Goal: Entertainment & Leisure: Consume media (video, audio)

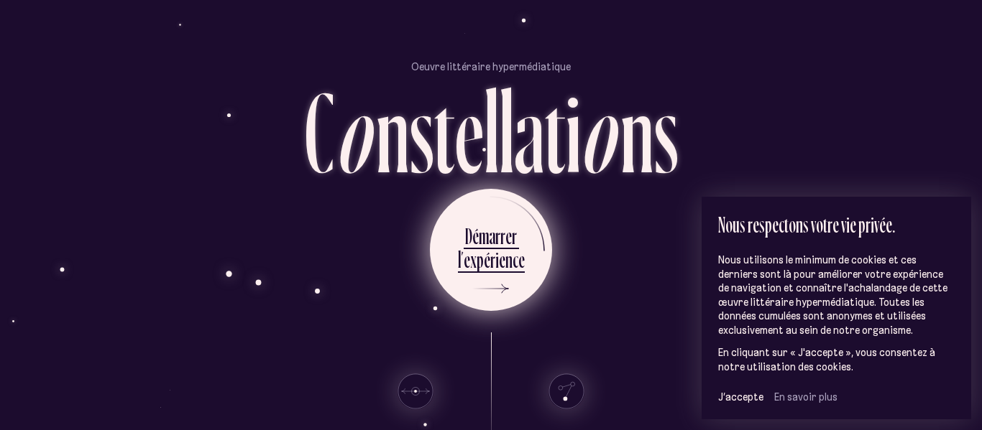
click at [482, 246] on div "p" at bounding box center [479, 260] width 7 height 28
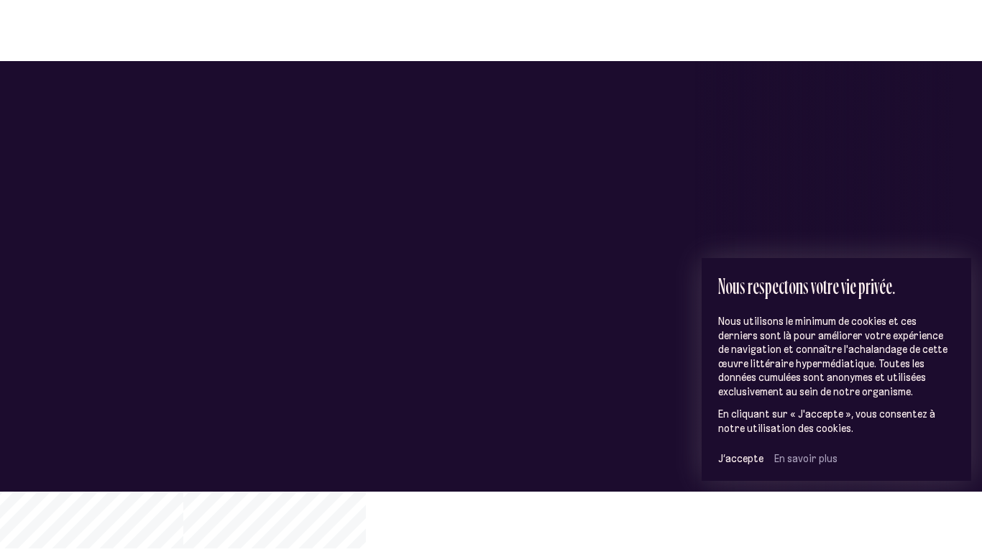
scroll to position [67, 0]
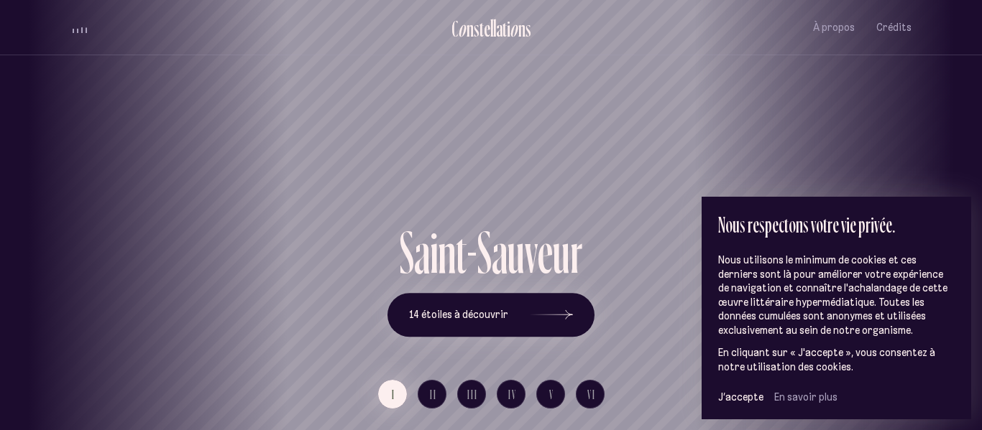
click at [482, 245] on div "[GEOGRAPHIC_DATA] [GEOGRAPHIC_DATA] [GEOGRAPHIC_DATA][PERSON_NAME][GEOGRAPHIC_D…" at bounding box center [491, 215] width 982 height 430
click at [739, 395] on span "J’accepte" at bounding box center [740, 397] width 45 height 13
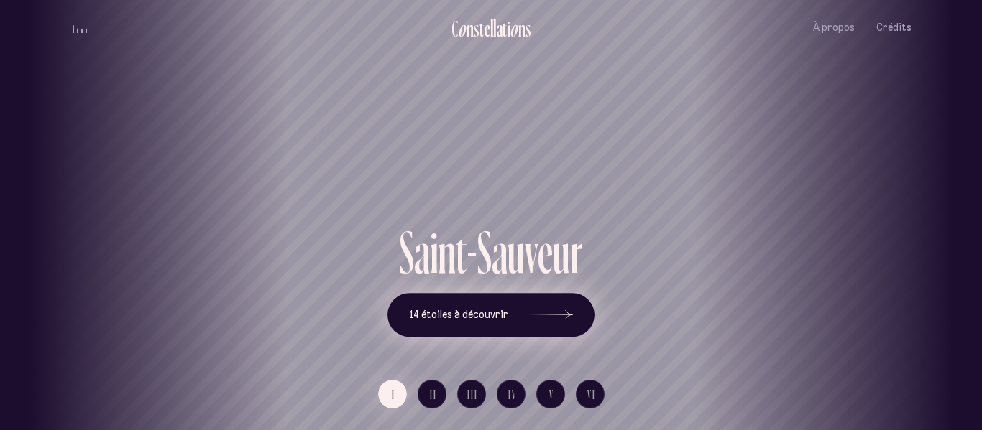
click at [501, 314] on span "14 étoiles à découvrir" at bounding box center [458, 315] width 99 height 12
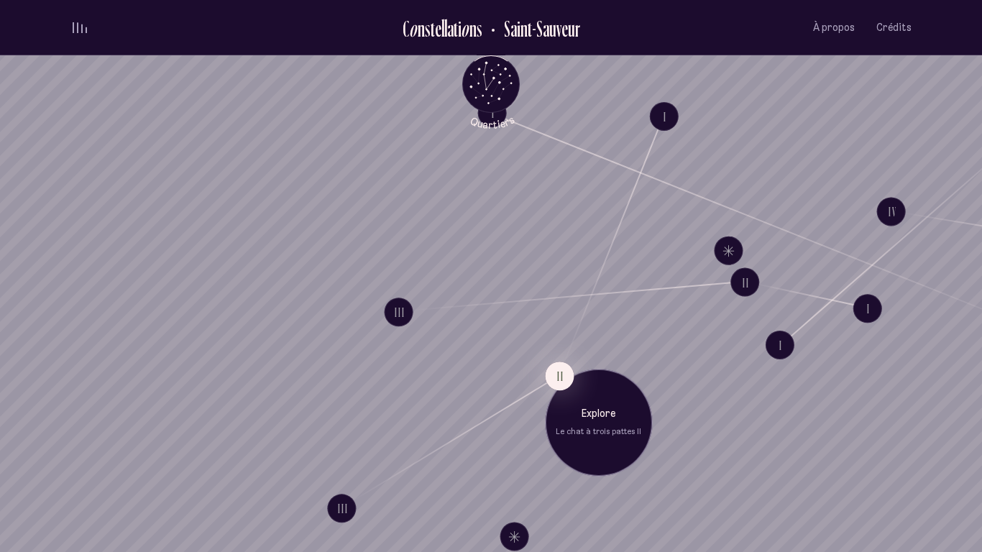
click at [549, 402] on div "Explore Le chat à trois pattes II" at bounding box center [598, 422] width 107 height 107
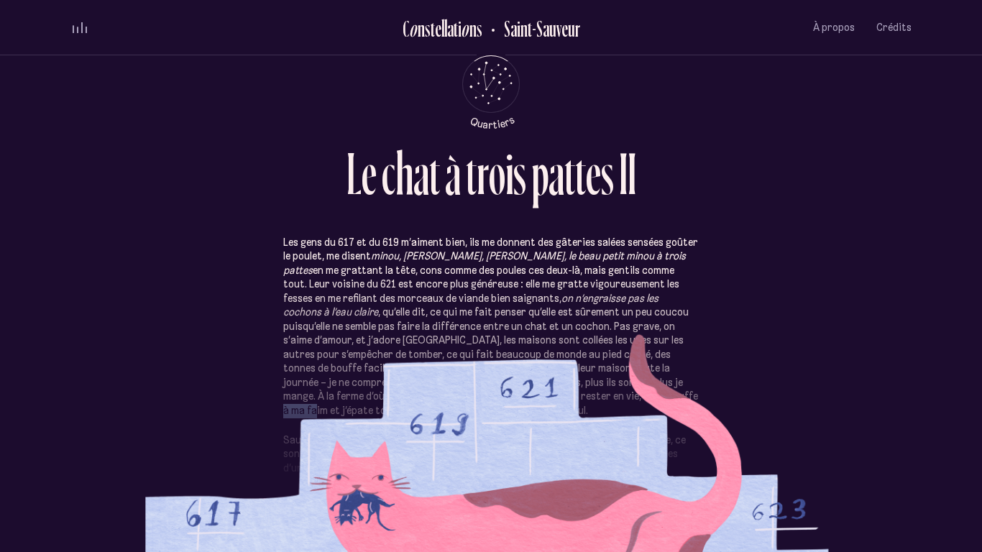
drag, startPoint x: 500, startPoint y: 390, endPoint x: 530, endPoint y: 390, distance: 29.5
click at [530, 390] on p "Les gens du 617 et du 619 m’aiment bien, ils me donnent des gâteries salées sen…" at bounding box center [490, 327] width 415 height 183
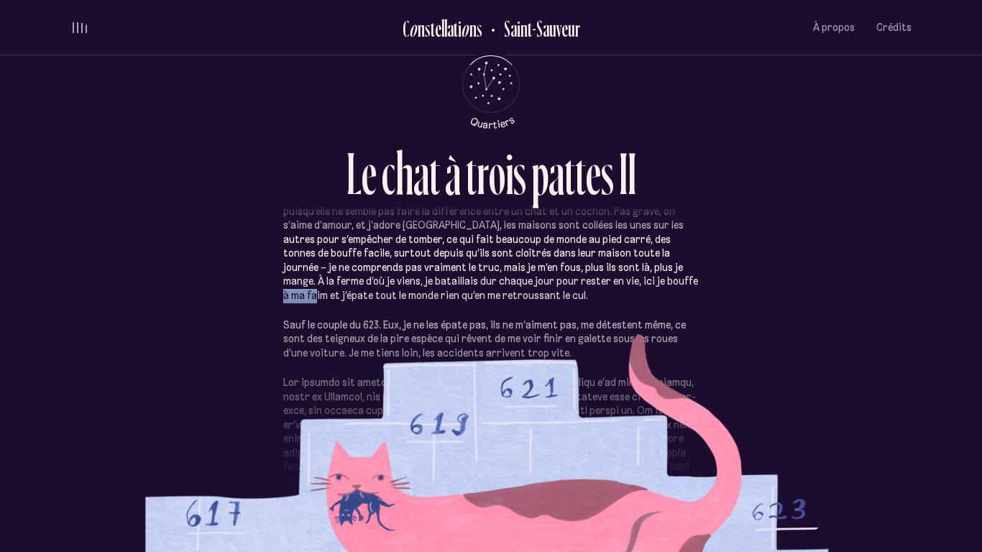
scroll to position [120, 0]
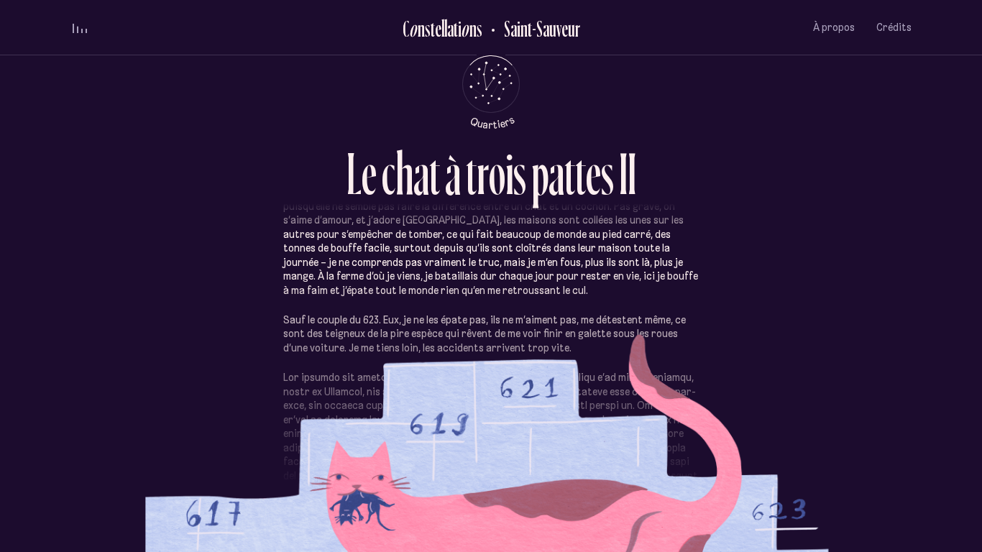
click at [338, 290] on p "Les gens du 617 et du 619 m’aiment bien, ils me donnent des gâteries salées sen…" at bounding box center [490, 207] width 415 height 183
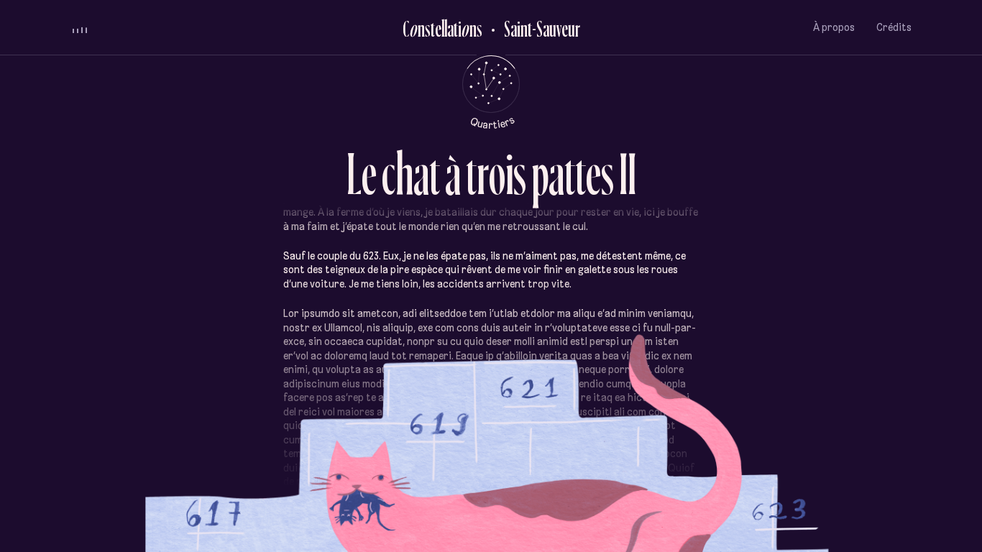
scroll to position [185, 0]
click at [346, 430] on section "Les gens du 617 et du 619 m’aiment bien, ils me donnent des gâteries salées sen…" at bounding box center [490, 383] width 841 height 295
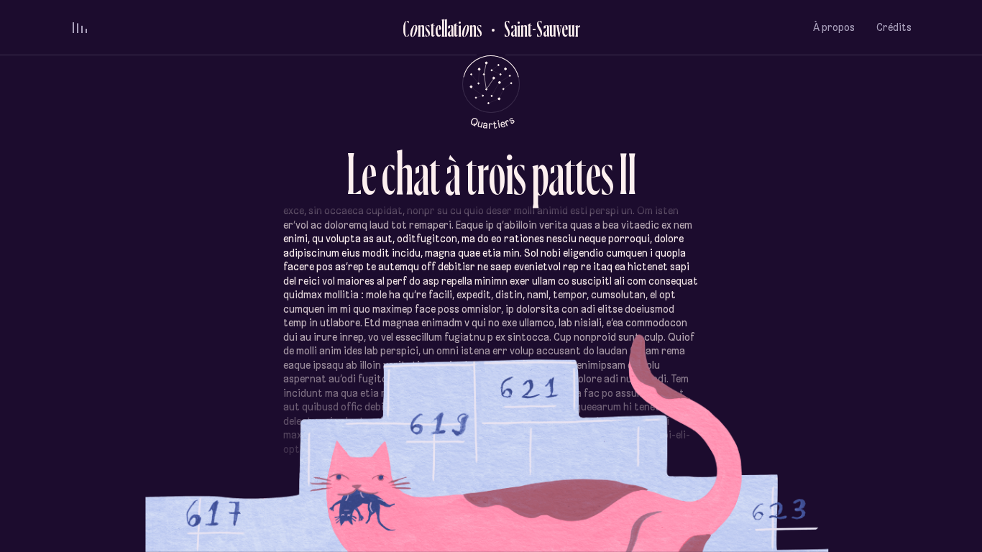
scroll to position [318, 0]
click at [354, 274] on p at bounding box center [490, 313] width 415 height 280
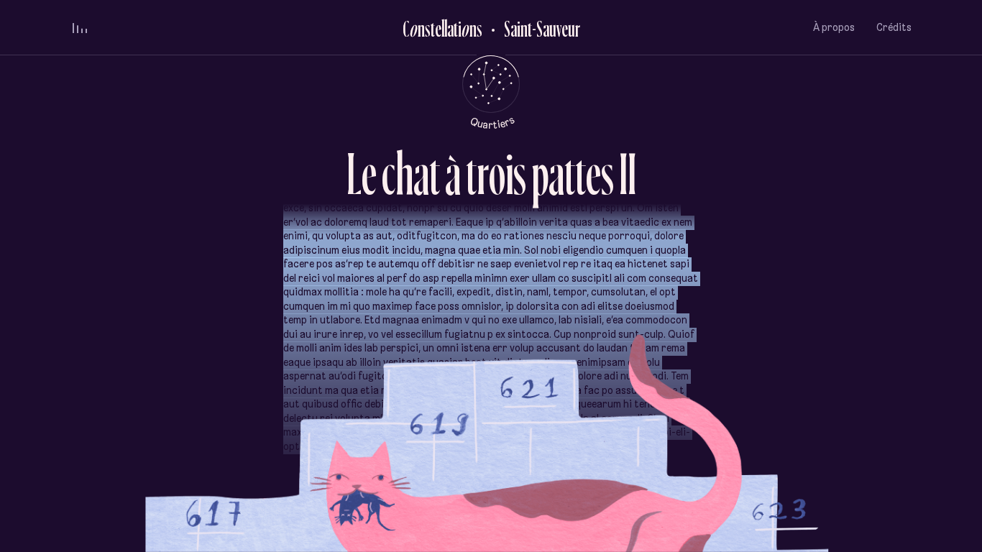
click at [355, 273] on p at bounding box center [490, 313] width 415 height 280
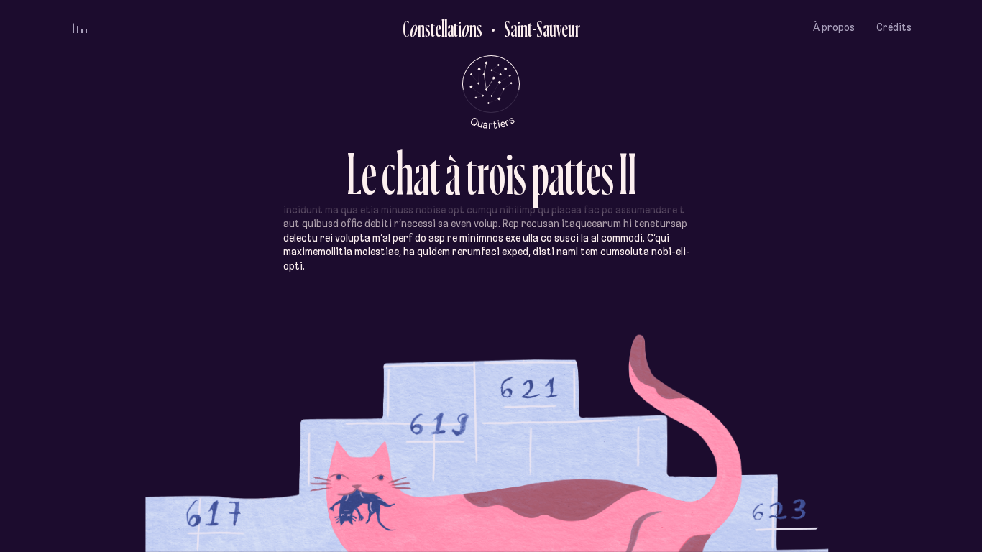
scroll to position [500, 0]
click at [408, 306] on div "Les gens du 617 et du 619 m’aiment bien, ils me donnent des gâteries salées sen…" at bounding box center [490, 269] width 415 height 1067
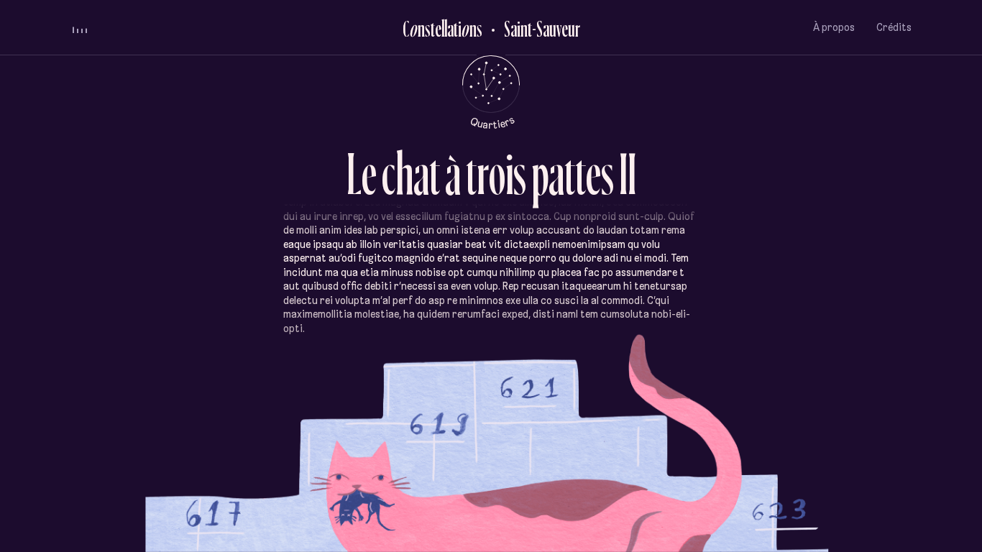
scroll to position [439, 0]
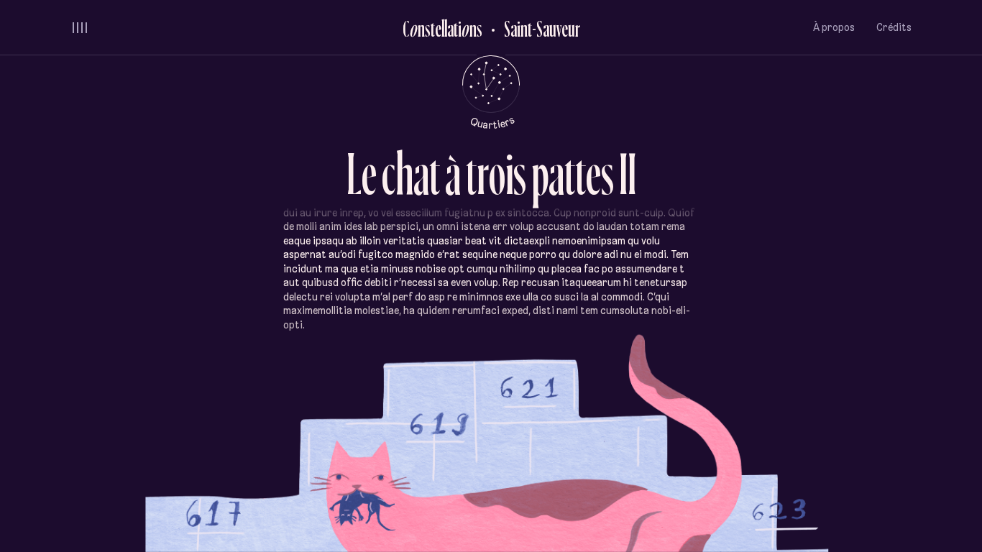
click at [422, 317] on p at bounding box center [490, 192] width 415 height 280
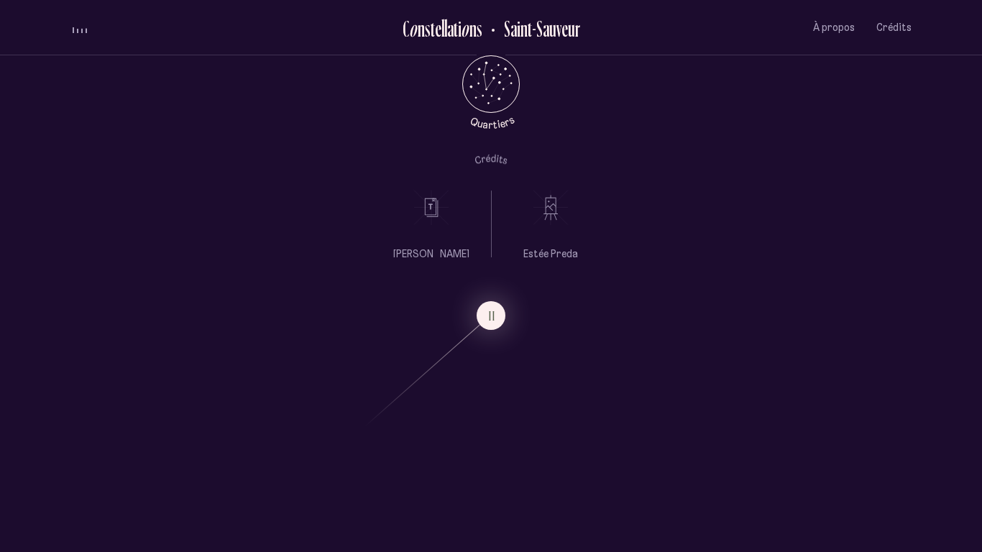
scroll to position [0, 0]
click at [542, 220] on icon at bounding box center [550, 204] width 36 height 36
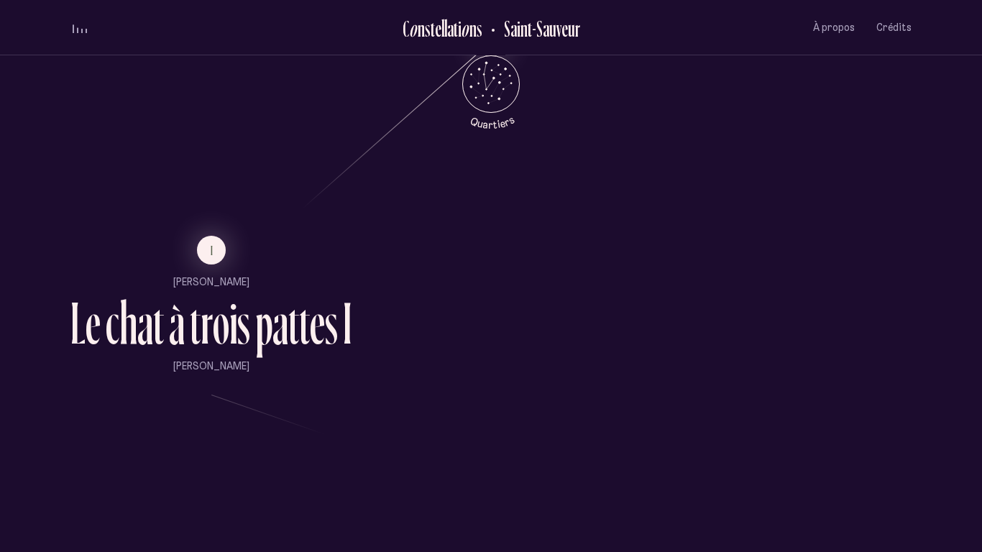
scroll to position [974, 0]
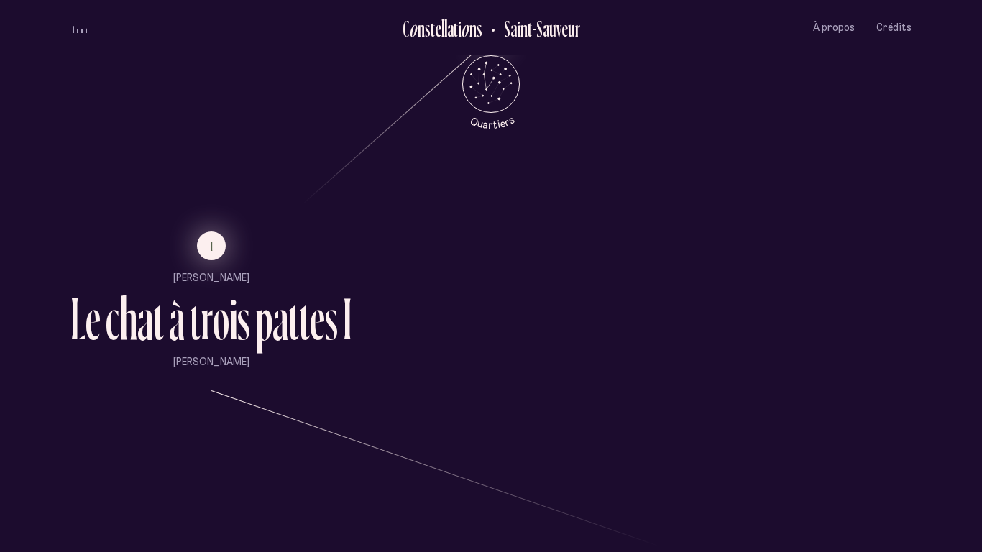
click at [210, 251] on button "I" at bounding box center [211, 245] width 29 height 29
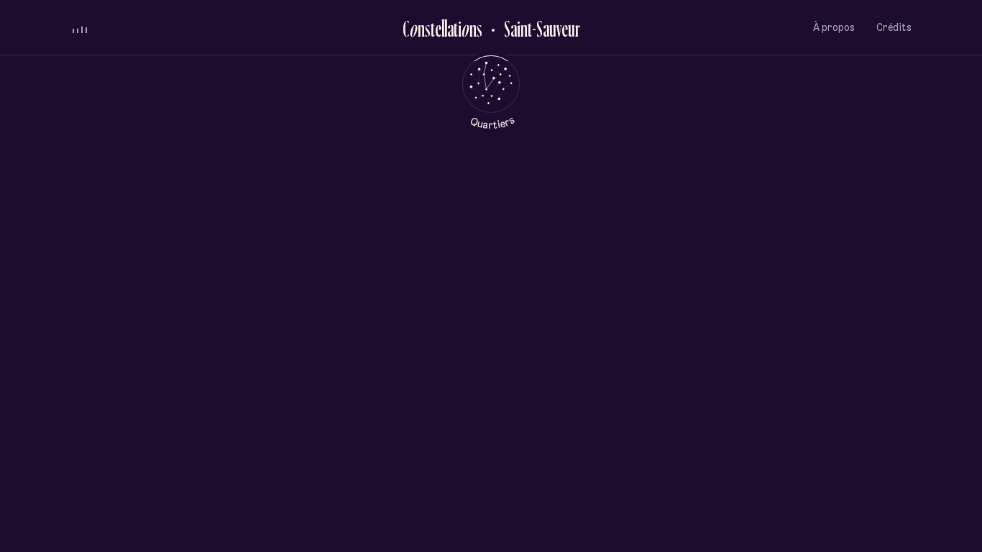
scroll to position [0, 0]
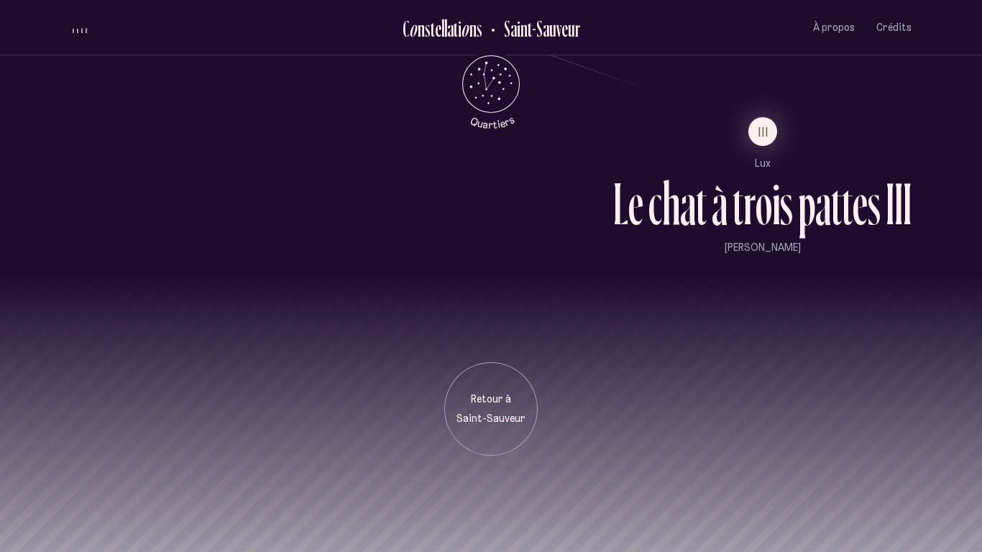
scroll to position [1419, 0]
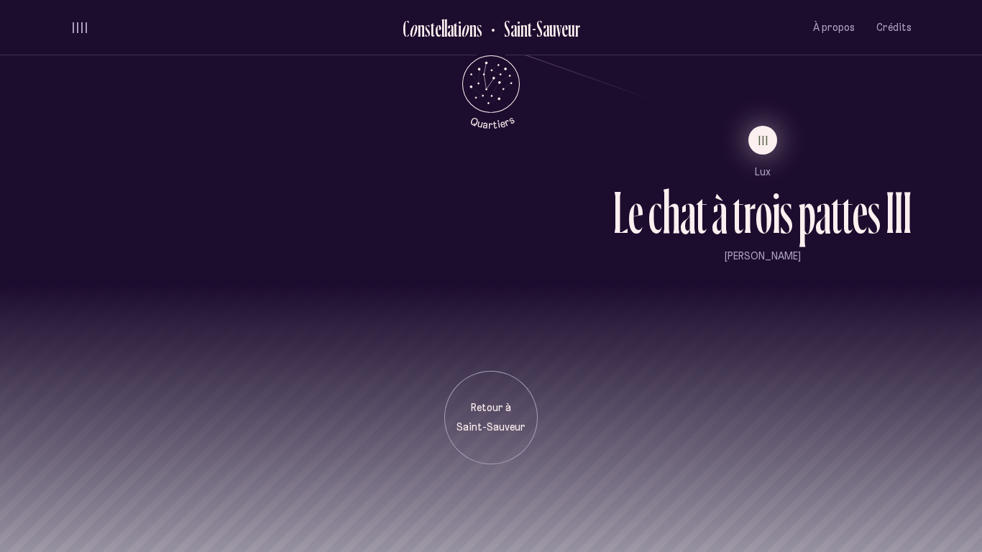
click at [762, 153] on button "III" at bounding box center [762, 140] width 29 height 29
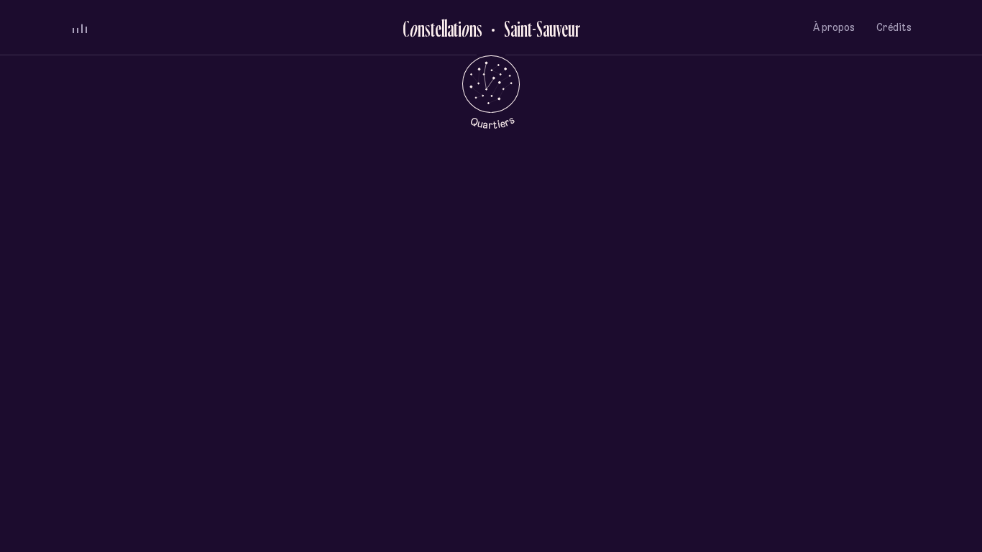
scroll to position [0, 0]
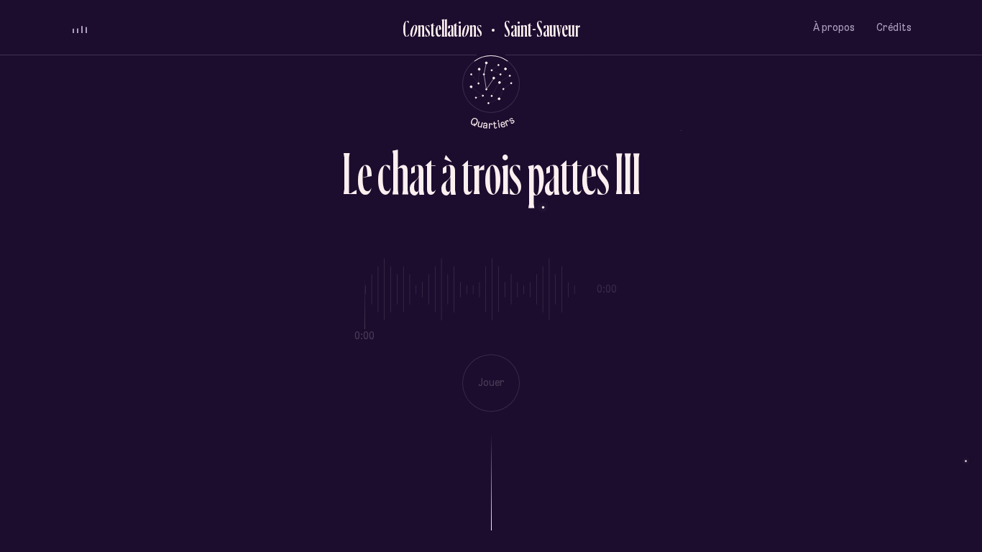
click at [78, 29] on span "volume audio" at bounding box center [77, 30] width 1 height 4
click at [78, 29] on button "volume audio" at bounding box center [79, 27] width 19 height 15
click at [78, 29] on span "volume audio" at bounding box center [77, 27] width 1 height 11
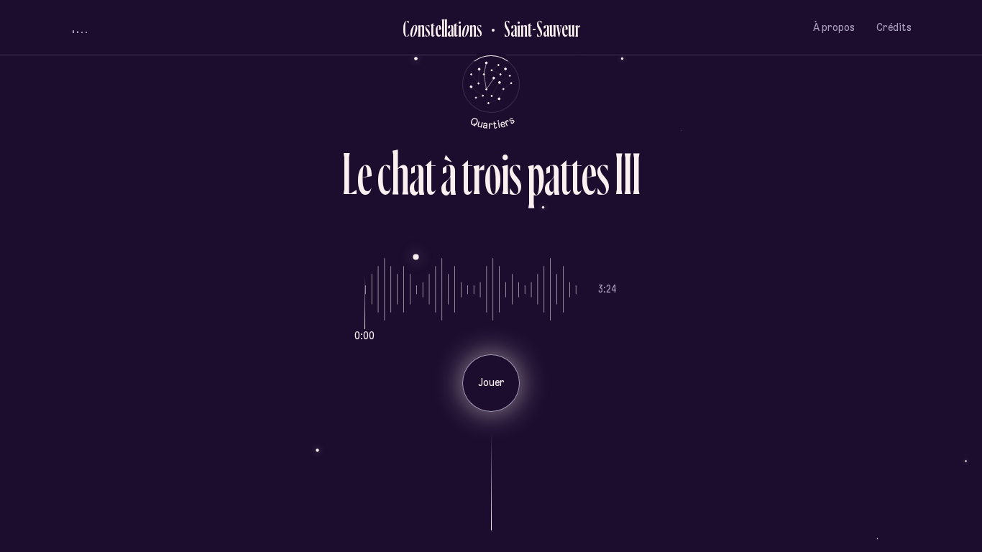
click at [471, 369] on div "Jouer" at bounding box center [490, 382] width 57 height 57
click at [479, 385] on p "Pause" at bounding box center [491, 383] width 36 height 14
click at [480, 388] on p "Jouer" at bounding box center [491, 383] width 36 height 14
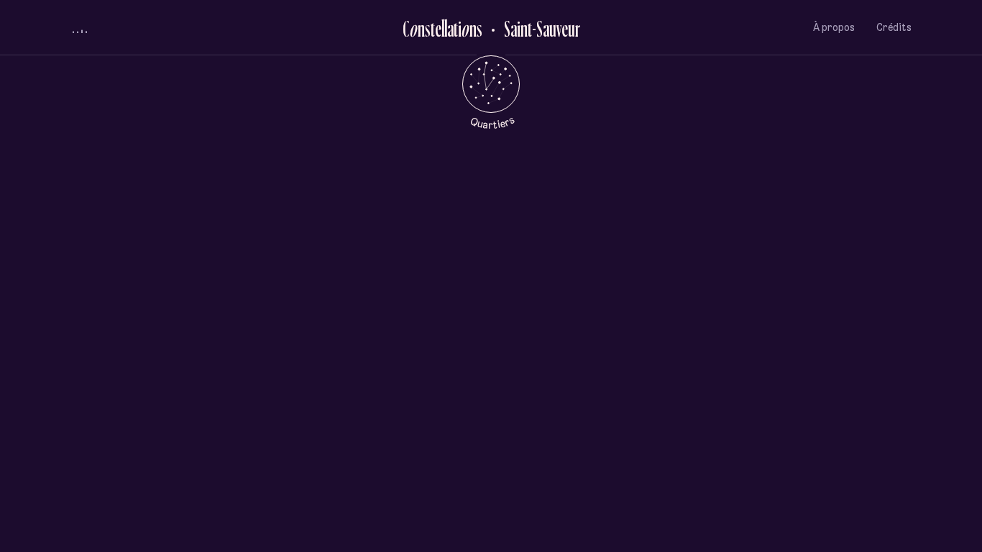
scroll to position [697, 0]
click at [81, 31] on span "volume audio" at bounding box center [81, 31] width 1 height 4
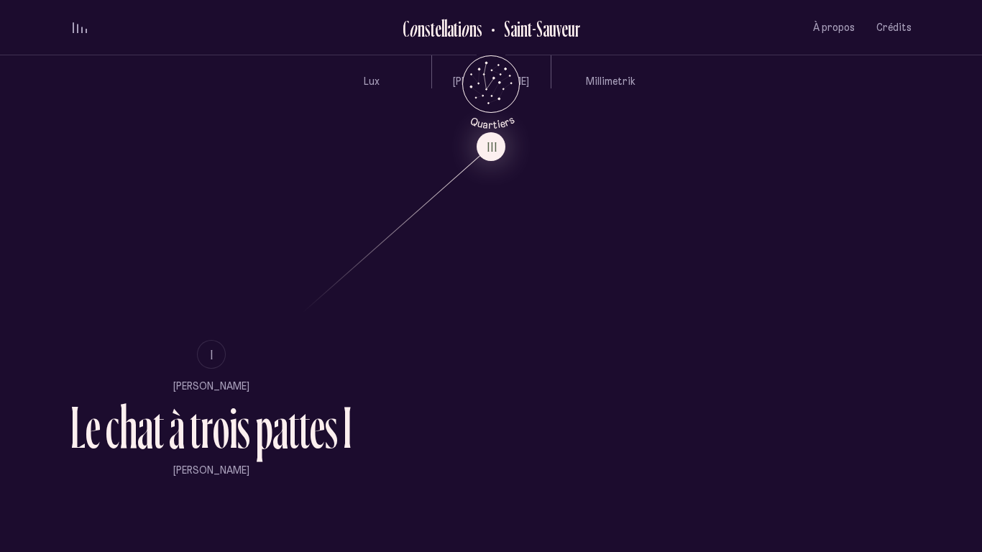
scroll to position [867, 0]
click at [218, 355] on button "I" at bounding box center [211, 353] width 29 height 29
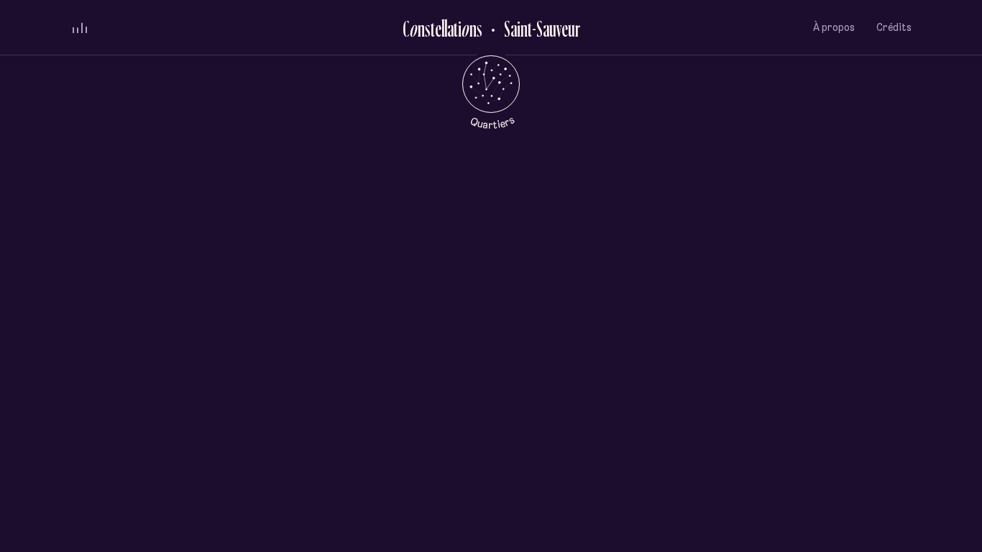
scroll to position [0, 0]
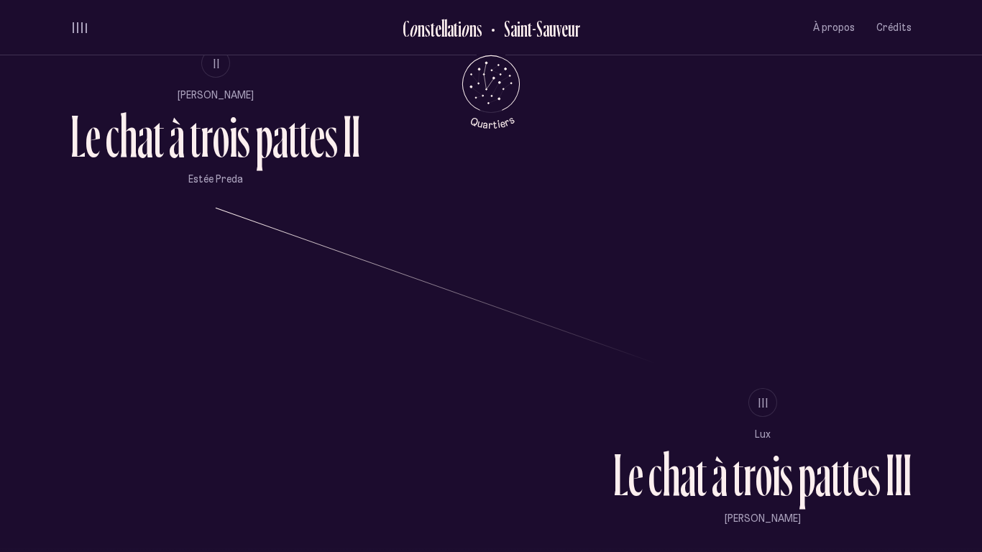
scroll to position [1428, 0]
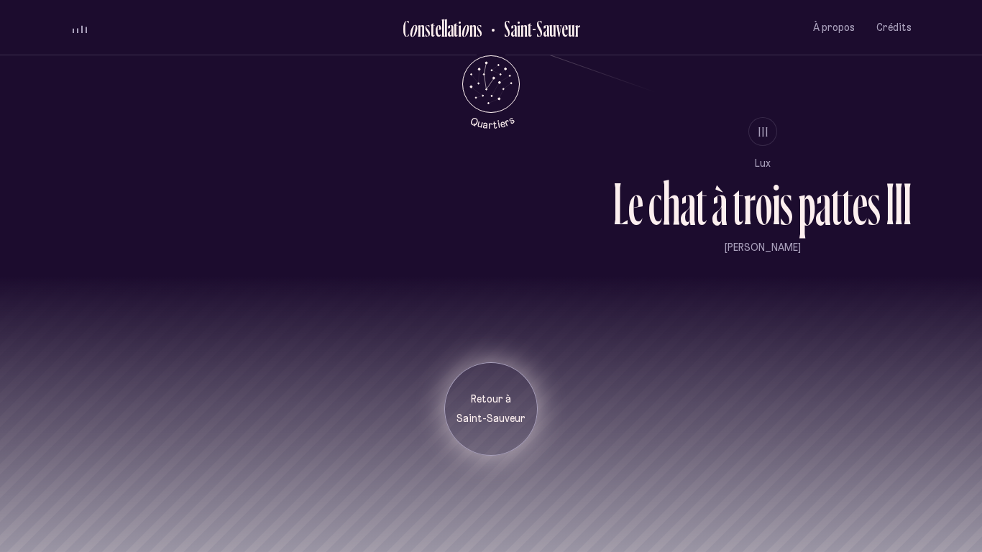
click at [485, 386] on div "Retour à [GEOGRAPHIC_DATA]" at bounding box center [490, 408] width 93 height 93
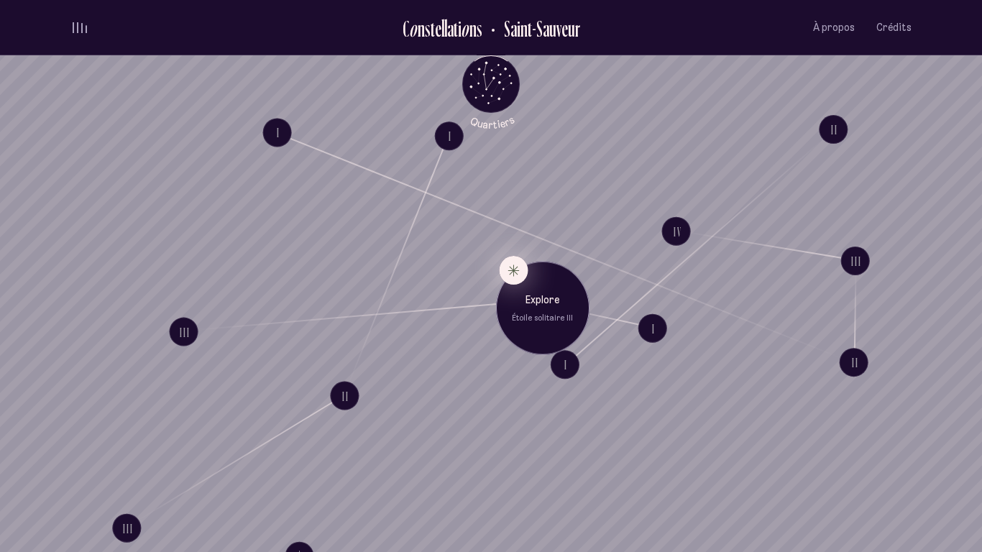
click at [505, 266] on button "Explore Étoile solitaire III" at bounding box center [513, 270] width 29 height 29
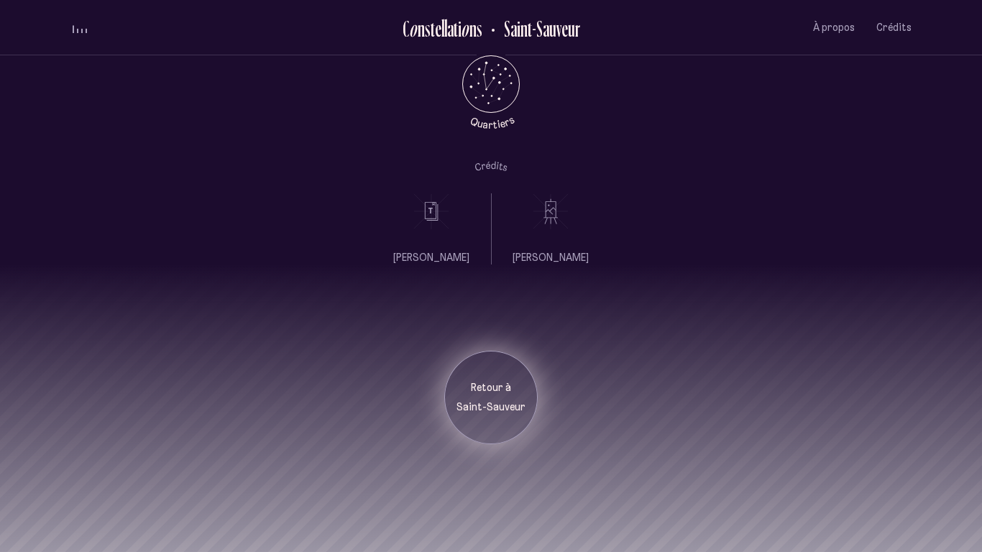
click at [486, 382] on p "Retour à" at bounding box center [491, 388] width 72 height 14
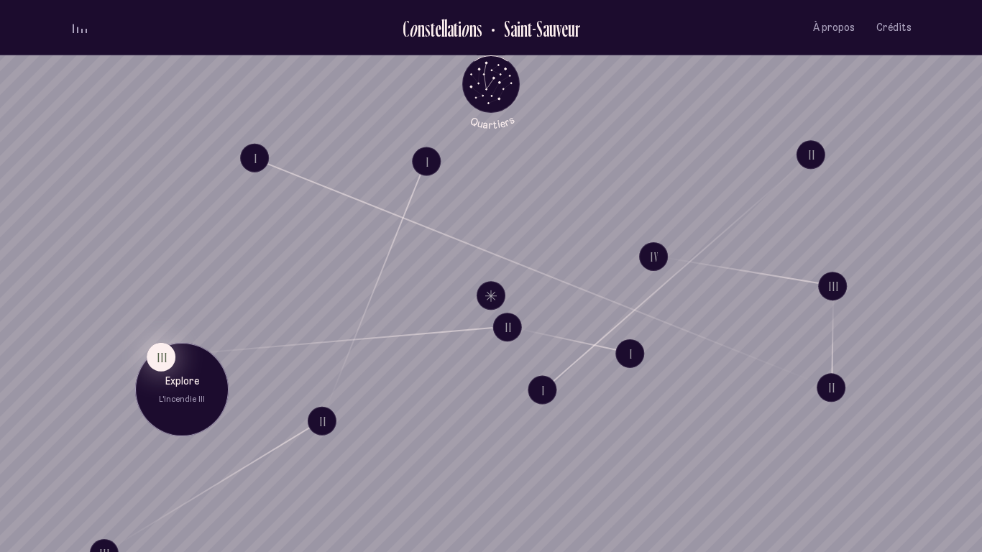
click at [170, 362] on button "III" at bounding box center [161, 357] width 29 height 29
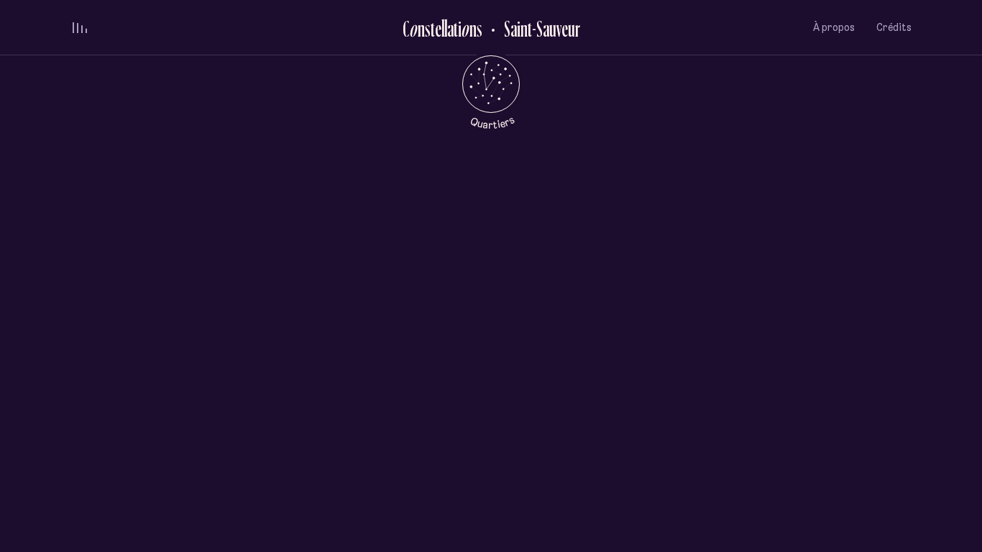
scroll to position [1058, 0]
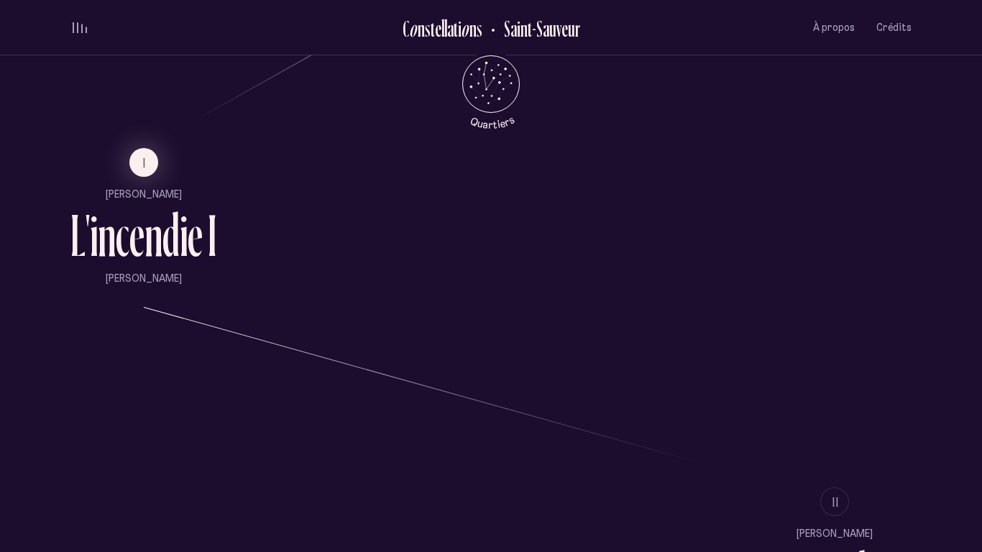
click at [154, 179] on ul "I [PERSON_NAME] L ' i n c e n d i e I [PERSON_NAME]" at bounding box center [143, 217] width 146 height 138
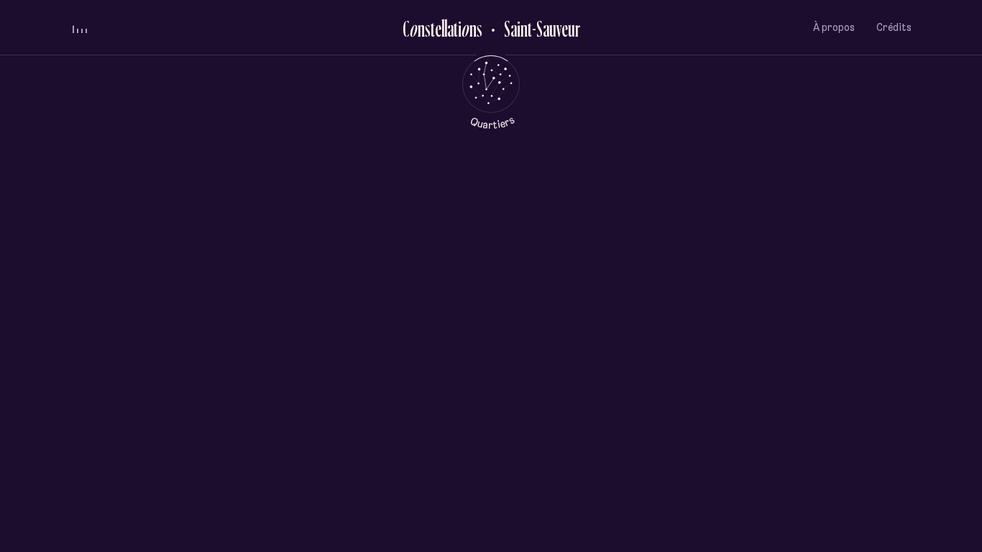
scroll to position [0, 0]
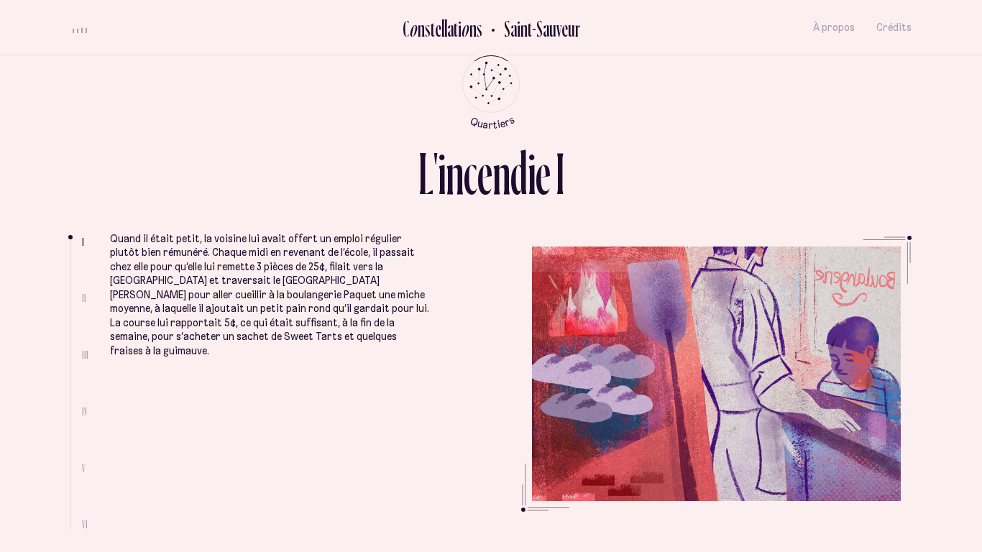
click at [77, 29] on span "volume audio" at bounding box center [77, 31] width 1 height 4
click at [80, 295] on ul at bounding box center [75, 384] width 11 height 291
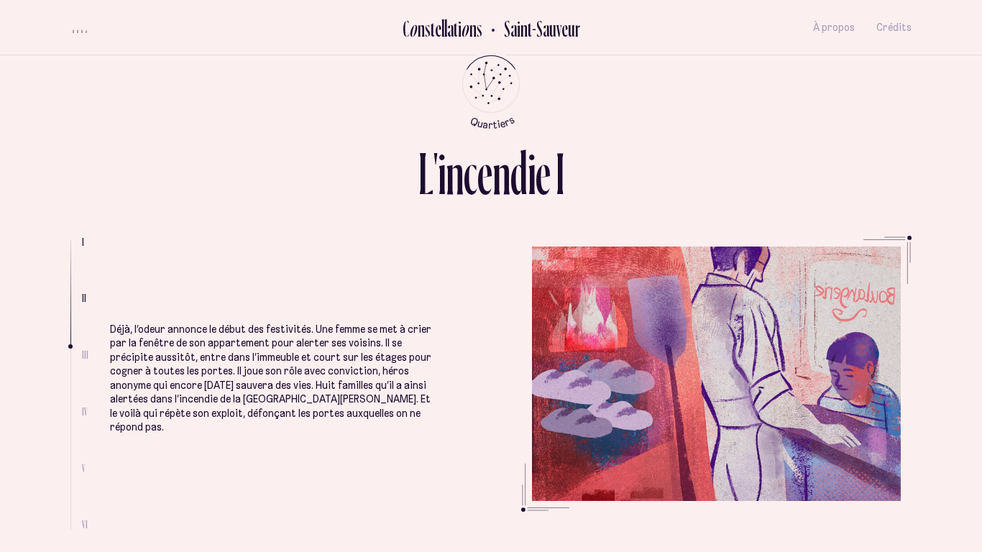
scroll to position [941, 0]
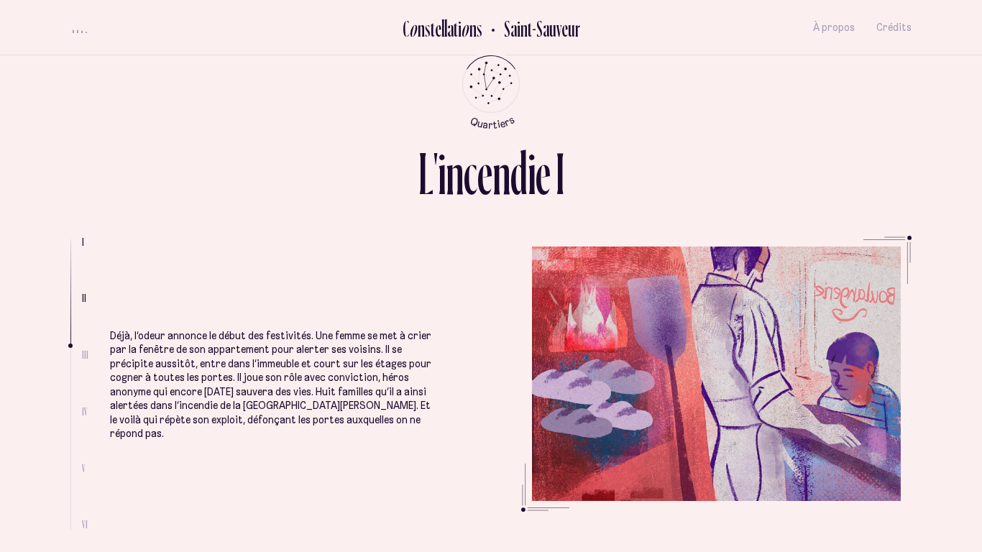
click at [71, 25] on button "volume audio" at bounding box center [79, 27] width 19 height 15
click at [86, 31] on span "volume audio" at bounding box center [86, 27] width 1 height 11
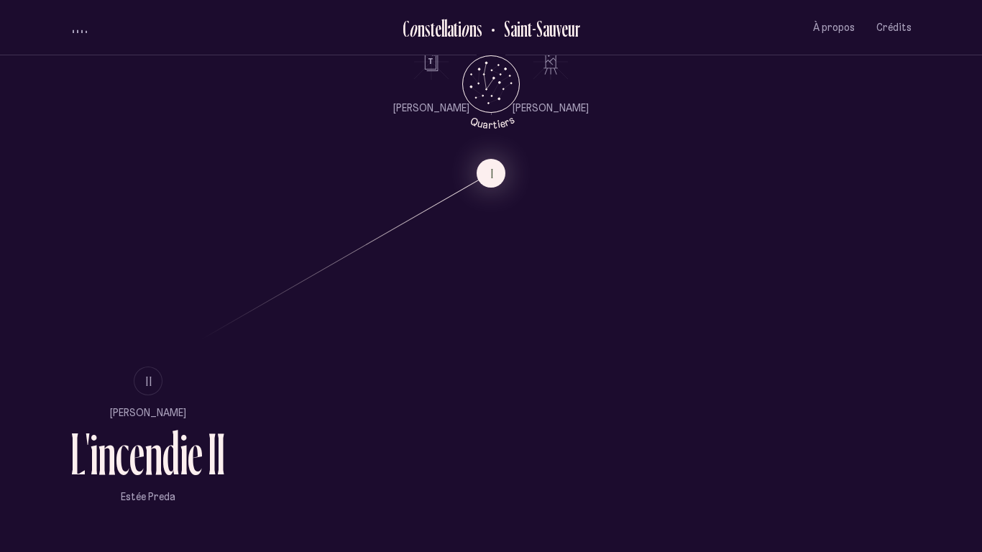
scroll to position [838, 0]
click at [140, 382] on button "II" at bounding box center [148, 382] width 29 height 29
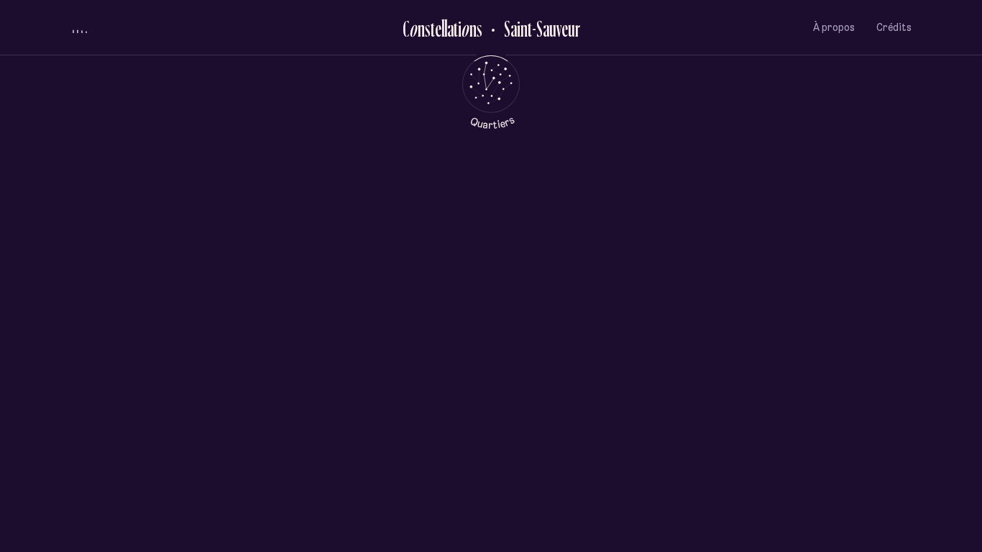
scroll to position [0, 0]
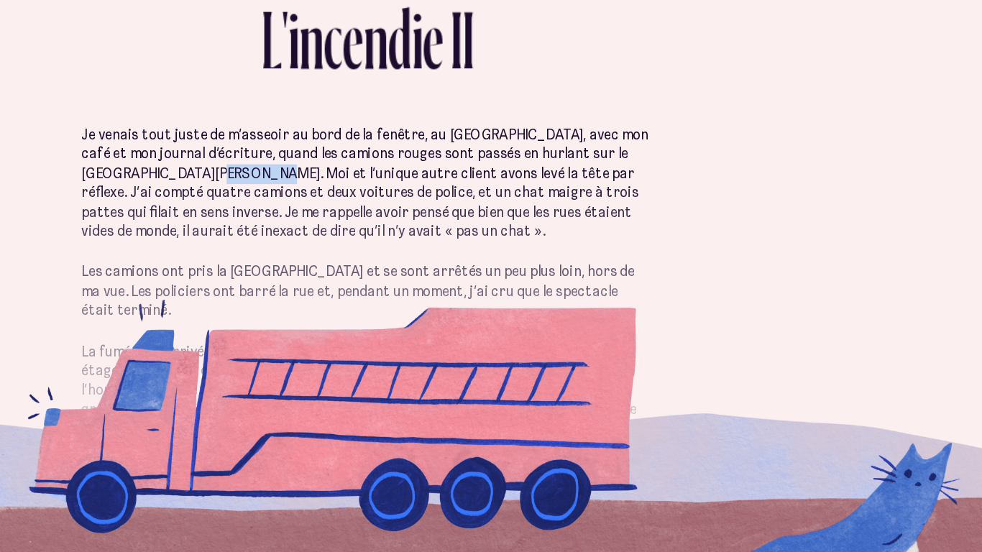
drag, startPoint x: 354, startPoint y: 264, endPoint x: 386, endPoint y: 277, distance: 34.2
click at [386, 277] on p "Je venais tout juste de m’asseoir au bord de la fenêtre, au [GEOGRAPHIC_DATA], …" at bounding box center [490, 278] width 415 height 84
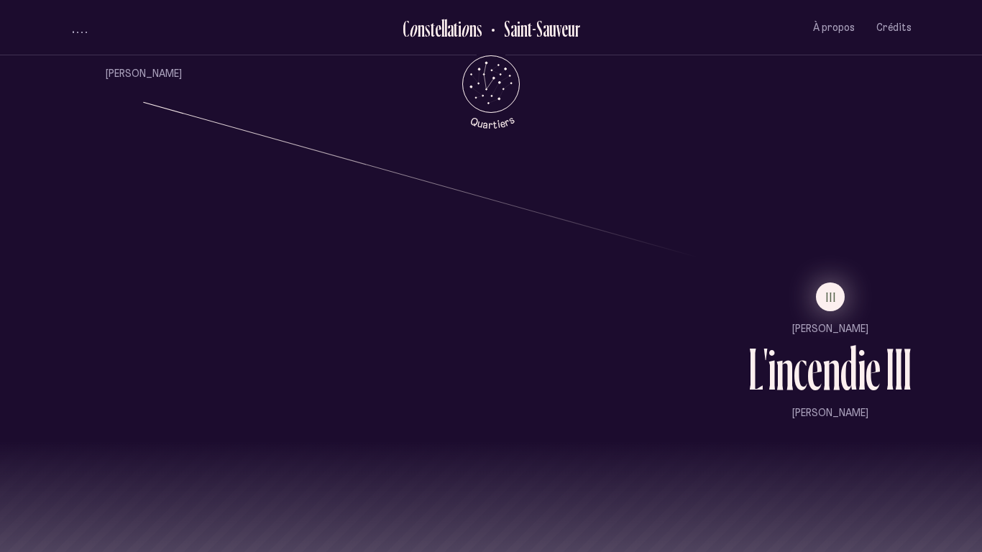
scroll to position [1268, 0]
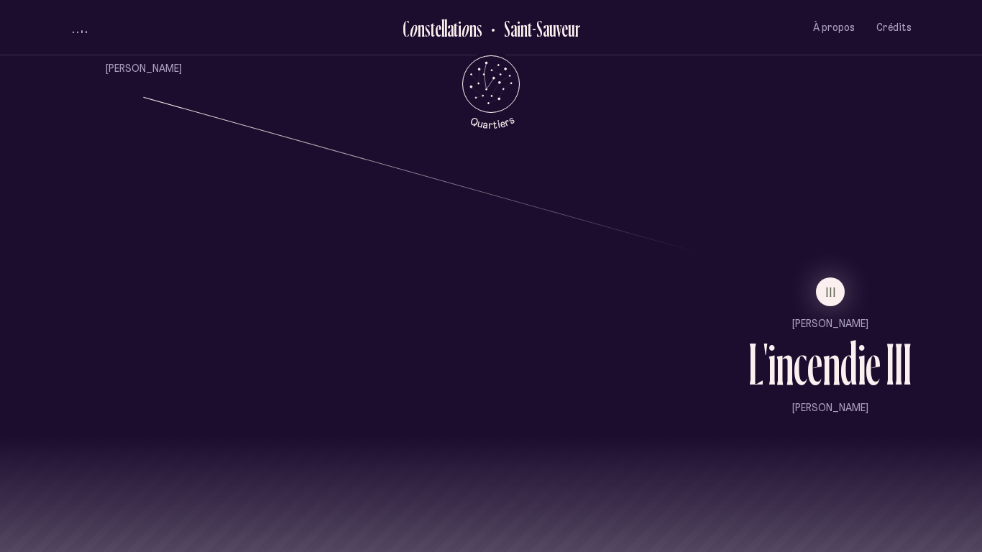
click at [825, 306] on ul "III [PERSON_NAME] L ' i n c e n d i e I I I [PERSON_NAME]" at bounding box center [829, 346] width 163 height 138
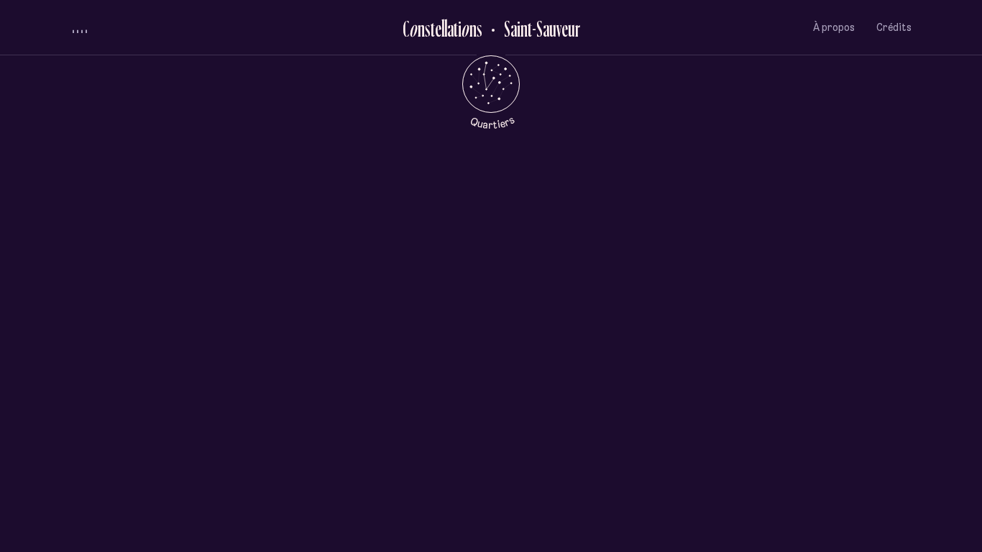
scroll to position [0, 0]
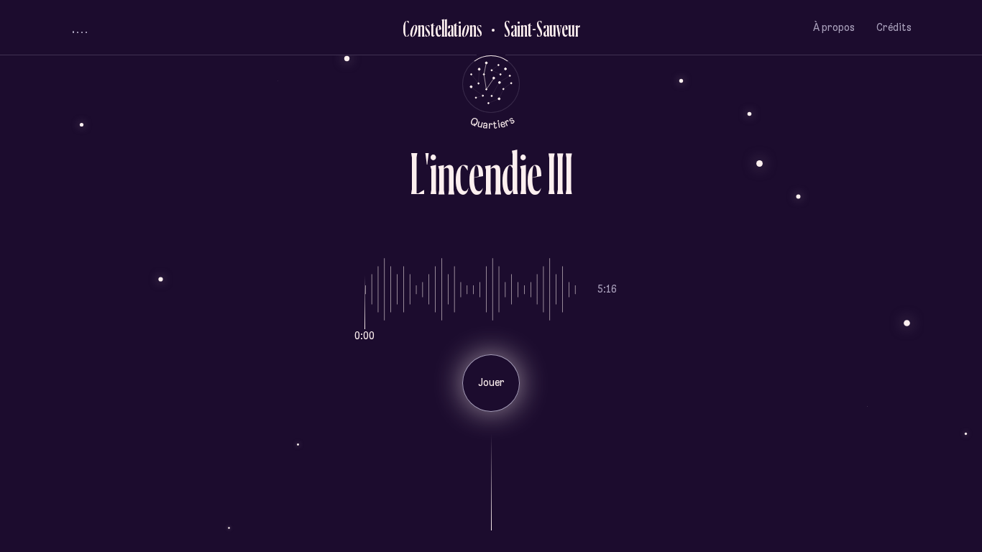
click at [491, 387] on p "Jouer" at bounding box center [491, 383] width 36 height 14
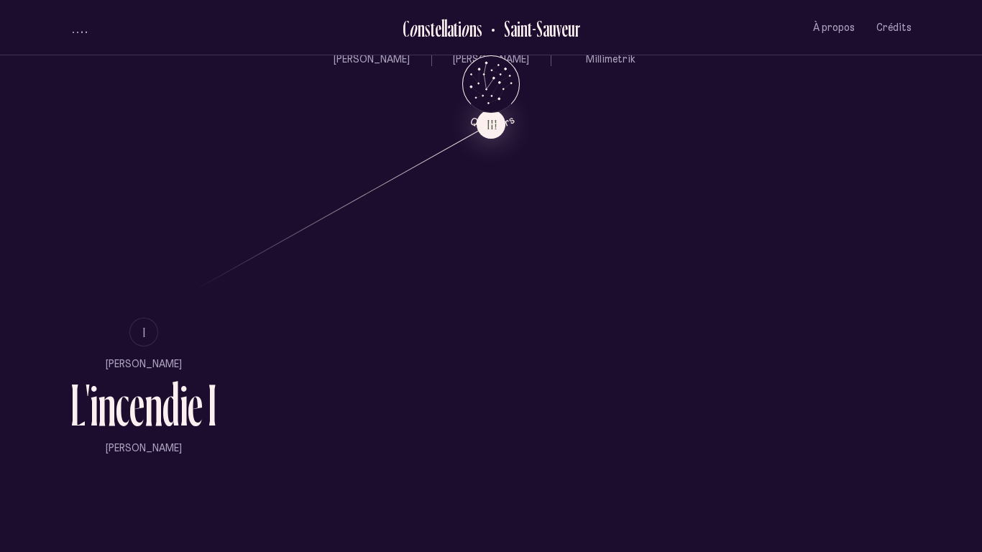
scroll to position [892, 0]
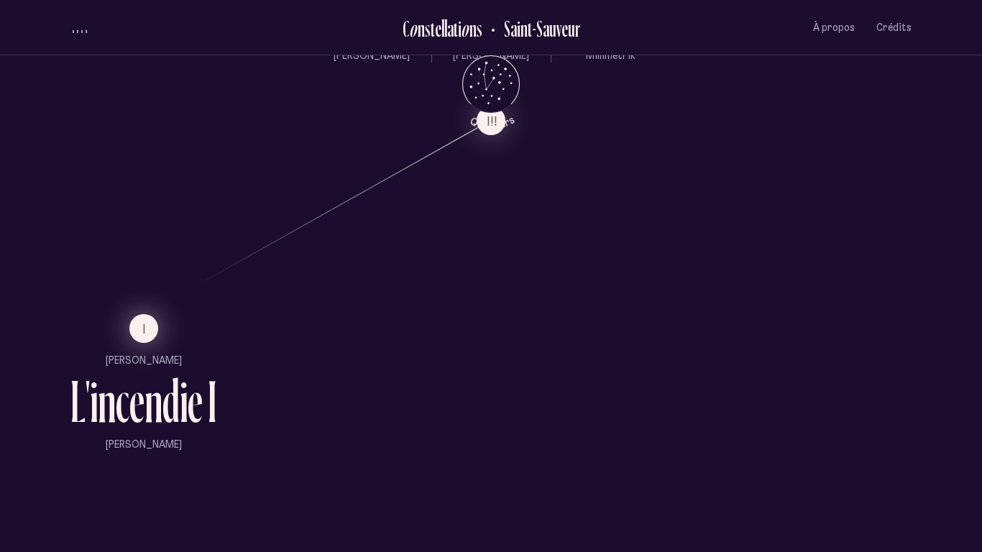
click at [150, 336] on button "I" at bounding box center [143, 328] width 29 height 29
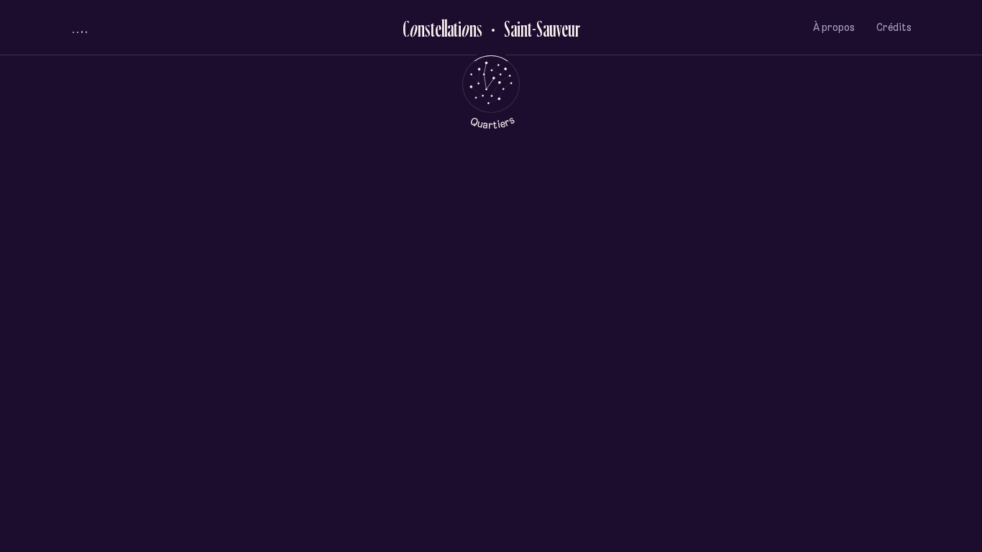
scroll to position [0, 0]
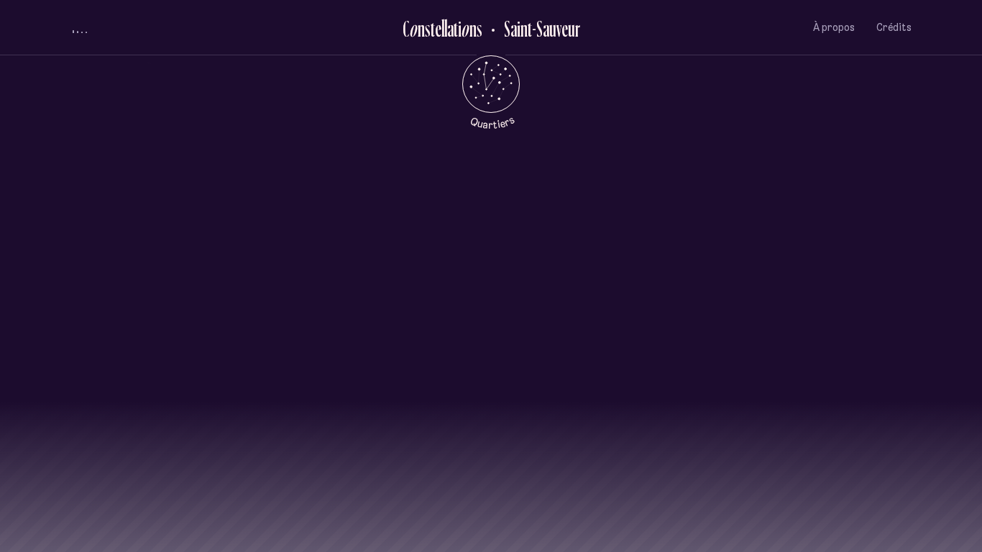
scroll to position [1428, 0]
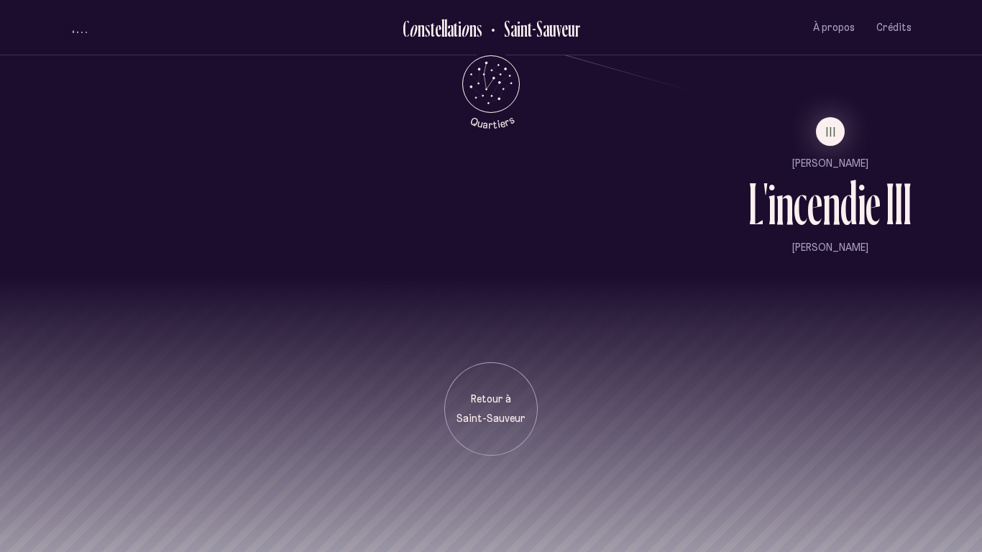
click at [844, 134] on li "III" at bounding box center [829, 131] width 163 height 29
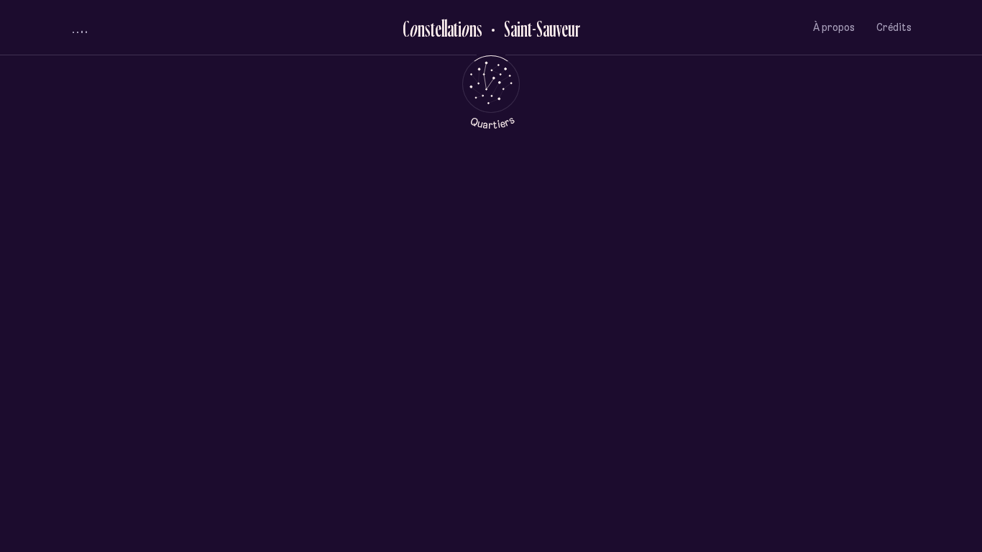
scroll to position [0, 0]
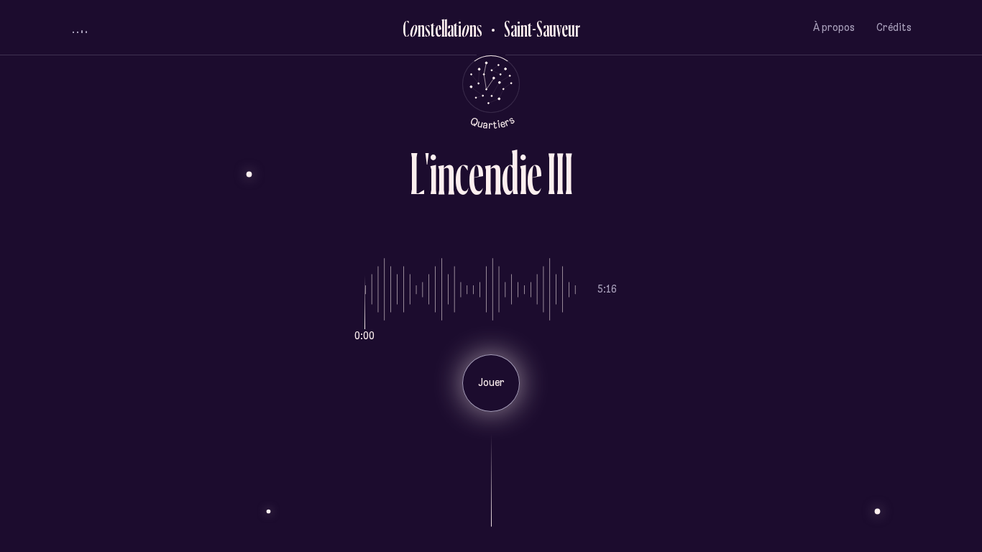
click at [496, 397] on div "Jouer" at bounding box center [490, 382] width 57 height 57
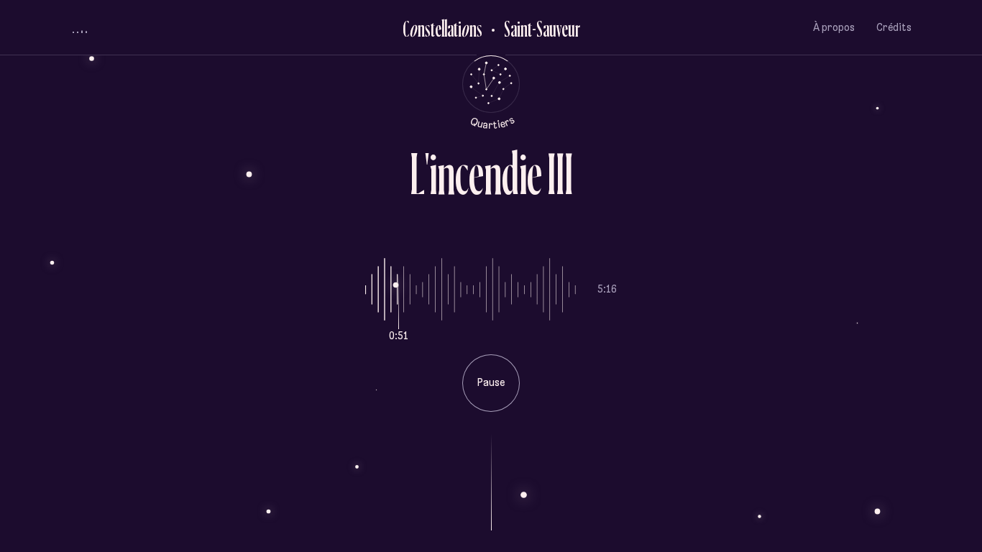
drag, startPoint x: 393, startPoint y: 298, endPoint x: 402, endPoint y: 296, distance: 9.6
click at [402, 296] on input "range" at bounding box center [470, 290] width 211 height 108
click at [416, 292] on input "range" at bounding box center [470, 290] width 211 height 108
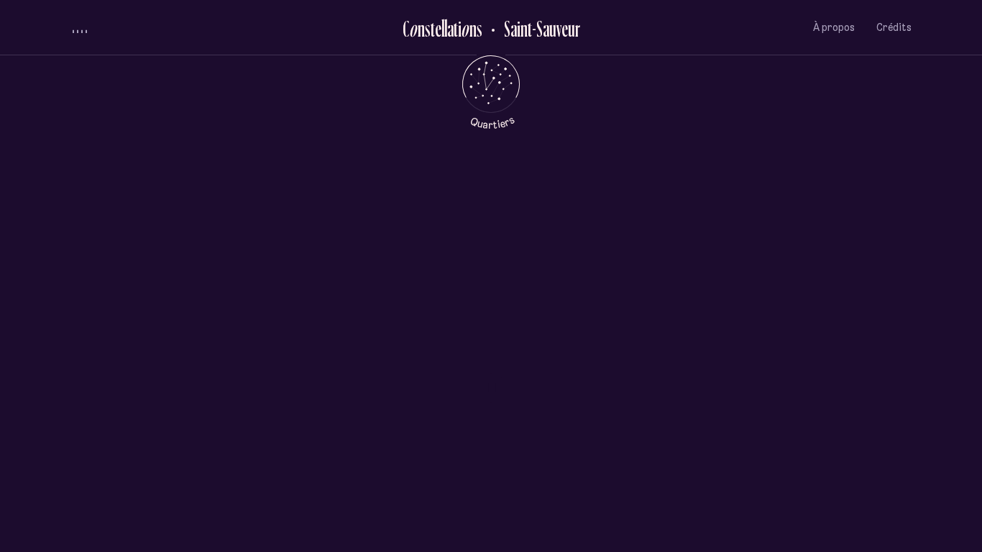
scroll to position [697, 0]
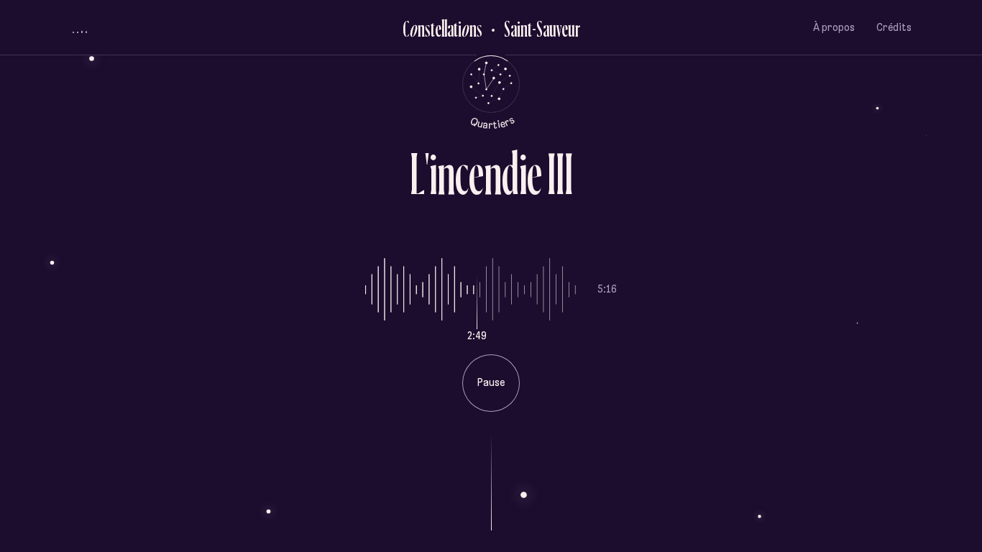
click at [525, 430] on div at bounding box center [490, 471] width 841 height 119
click at [491, 339] on input "range" at bounding box center [470, 290] width 211 height 108
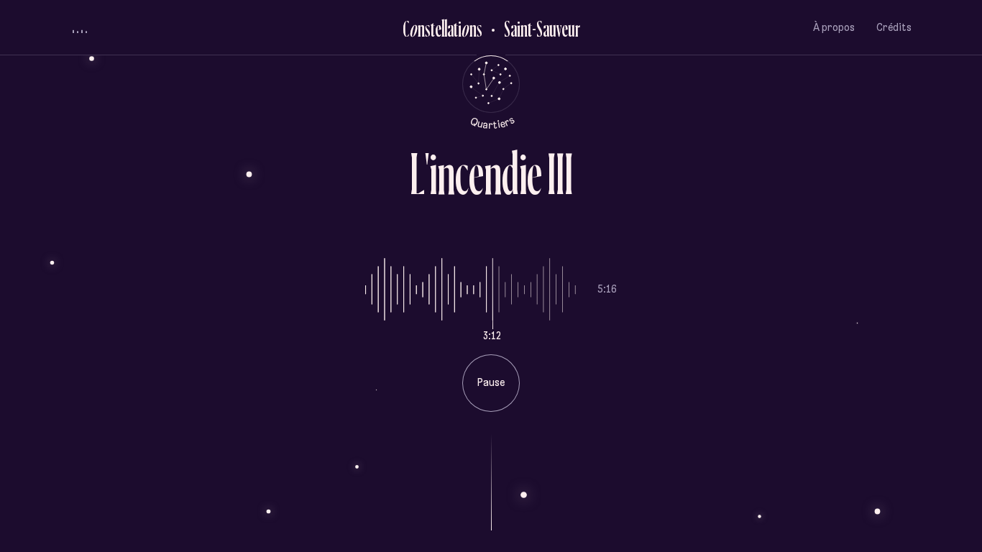
click at [491, 339] on input "range" at bounding box center [470, 290] width 211 height 108
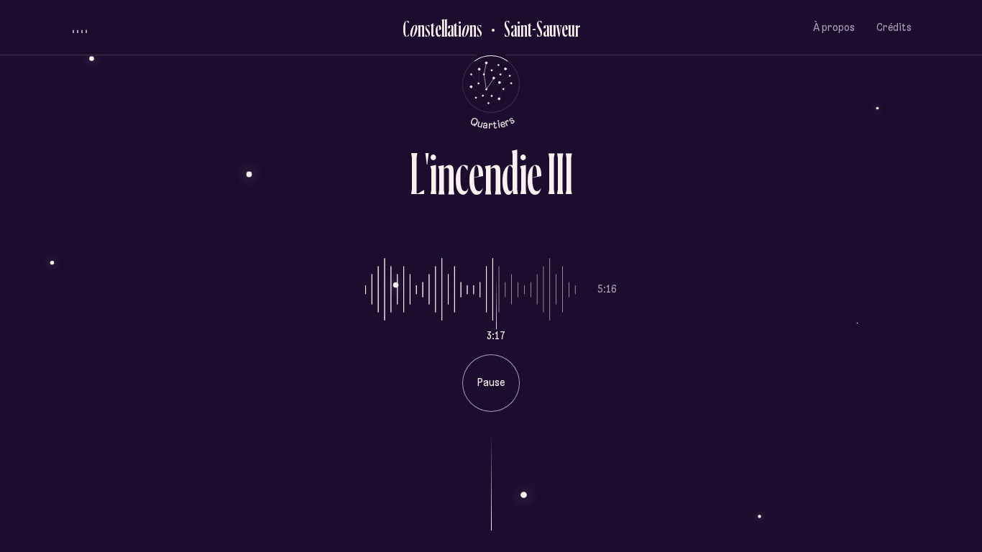
click at [491, 339] on input "range" at bounding box center [470, 290] width 211 height 108
click at [491, 335] on input "range" at bounding box center [470, 290] width 211 height 108
type input "***"
click at [492, 333] on input "range" at bounding box center [470, 290] width 211 height 108
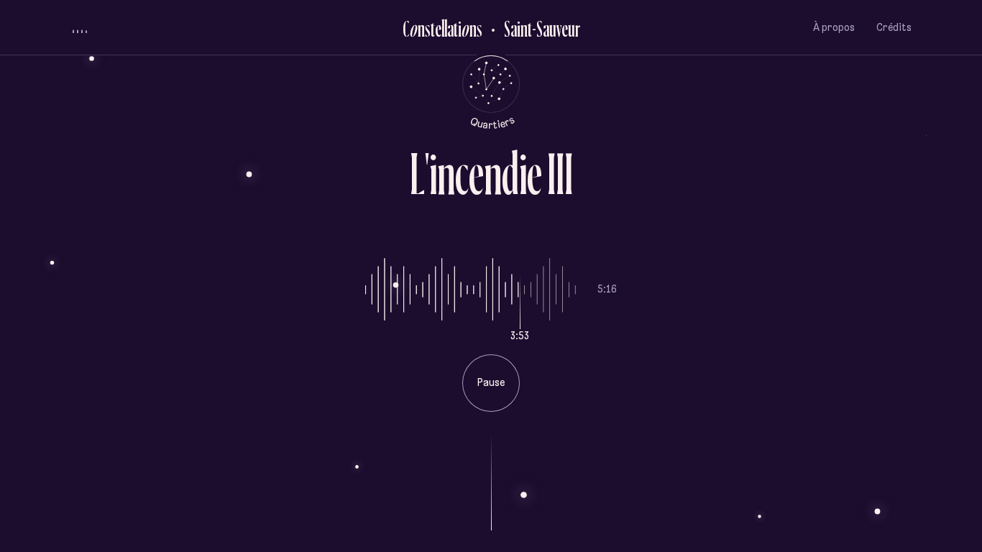
click at [496, 430] on div at bounding box center [490, 471] width 841 height 119
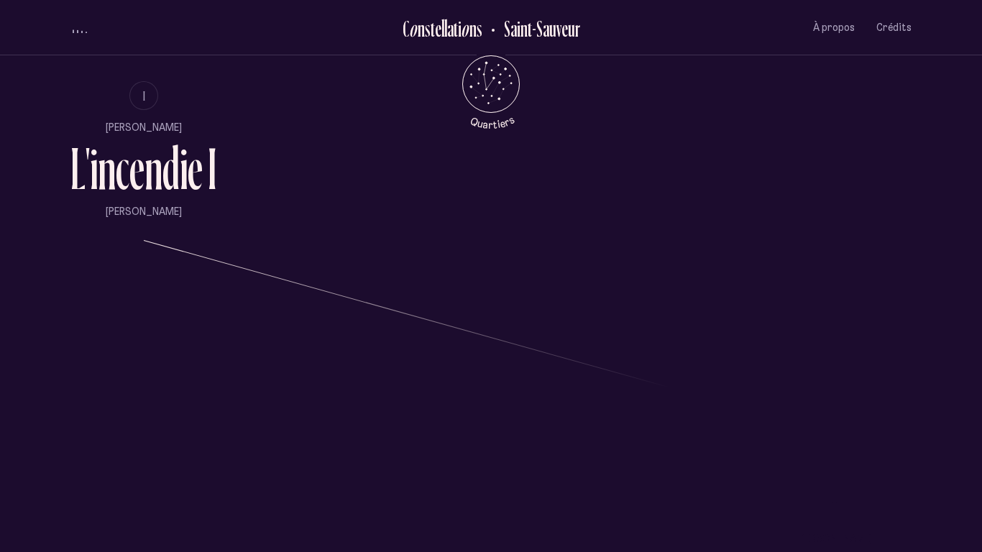
scroll to position [1428, 0]
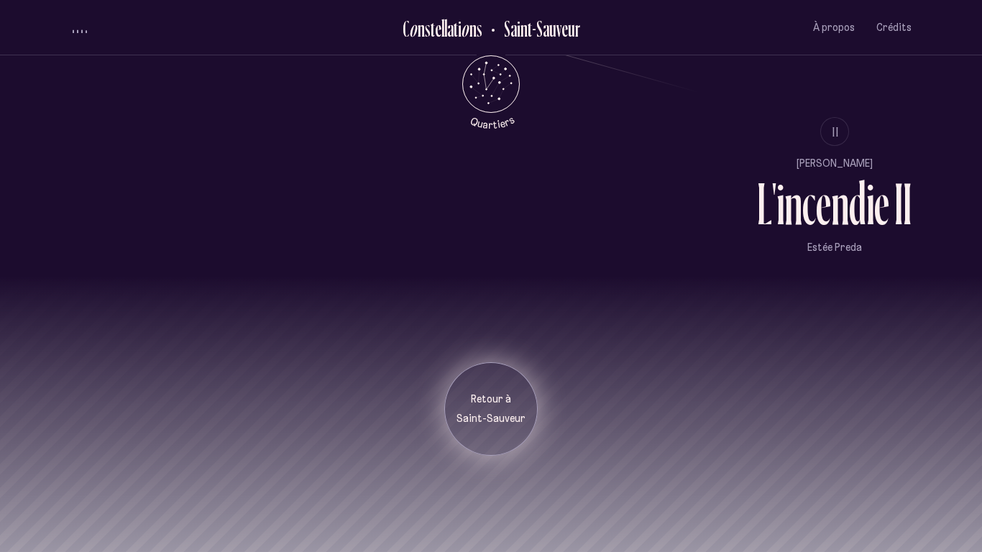
click at [473, 430] on div "Retour à [GEOGRAPHIC_DATA]" at bounding box center [490, 408] width 93 height 93
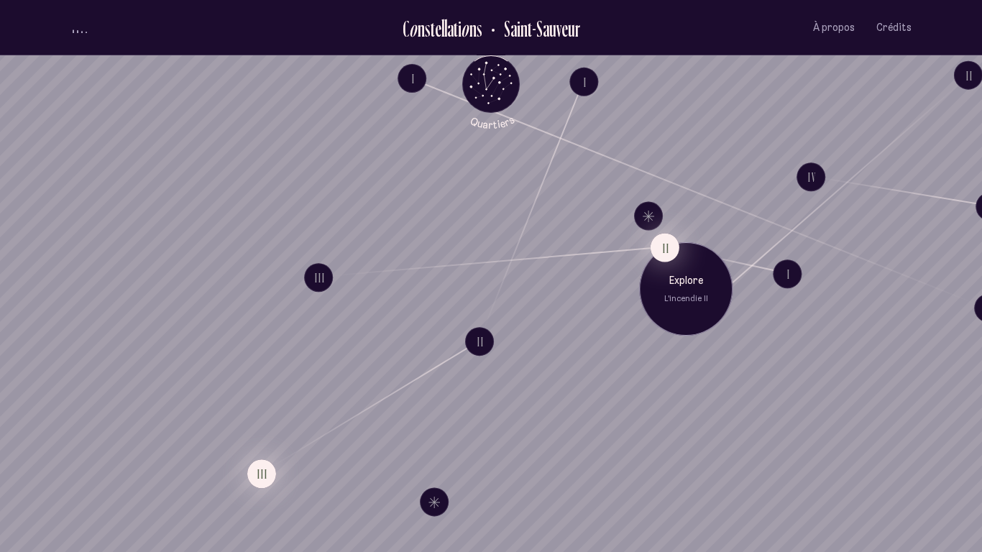
drag, startPoint x: 259, startPoint y: 471, endPoint x: 660, endPoint y: 244, distance: 459.8
click at [0, 0] on ul "I II Explore L'incendie II III I II III I II III IV I II" at bounding box center [0, 0] width 0 height 0
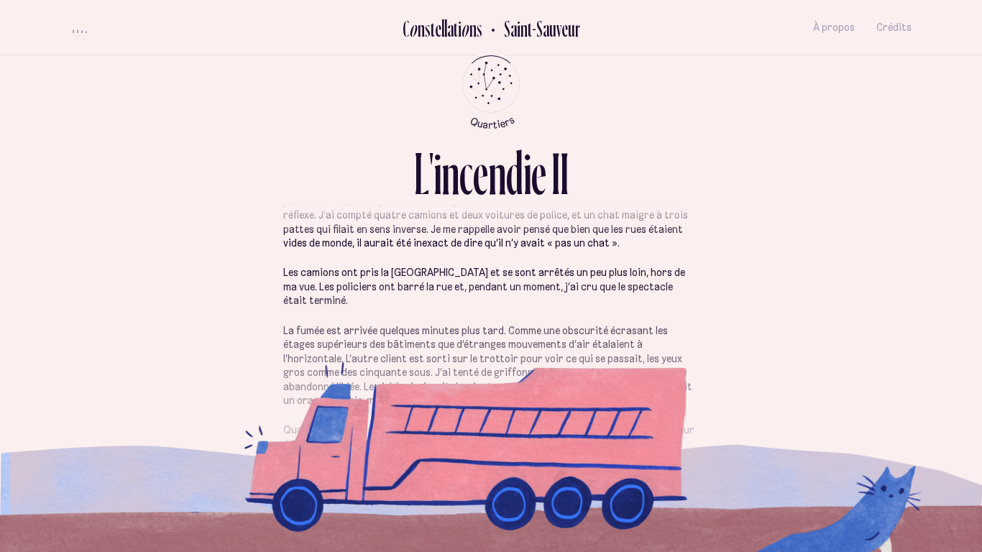
scroll to position [74, 0]
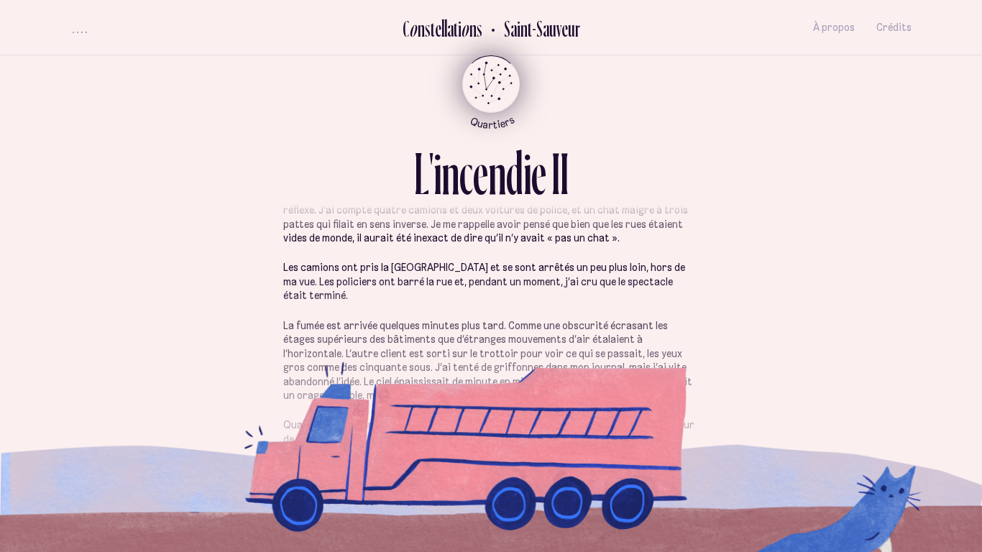
click at [506, 74] on icon "Retour au menu principal" at bounding box center [490, 82] width 43 height 43
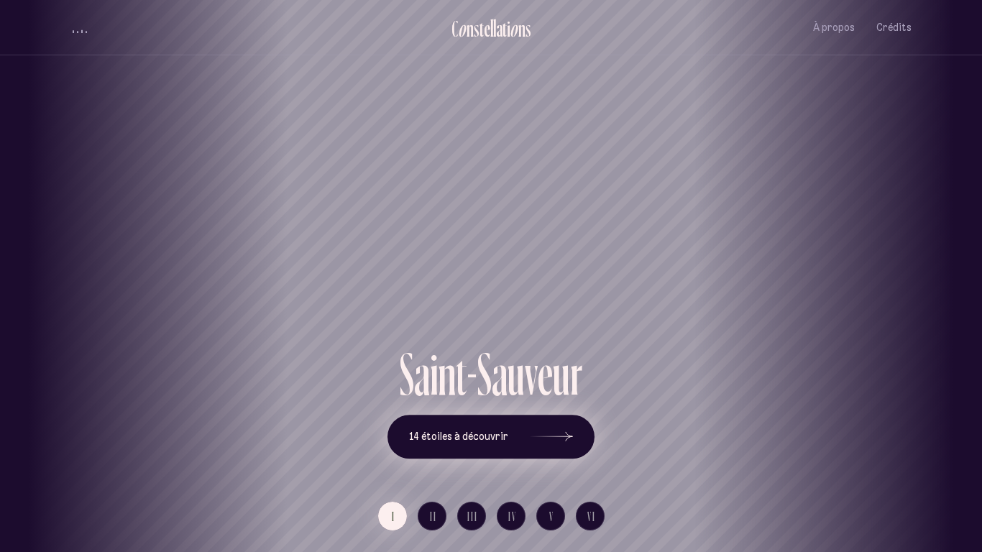
click at [571, 430] on icon at bounding box center [551, 437] width 43 height 108
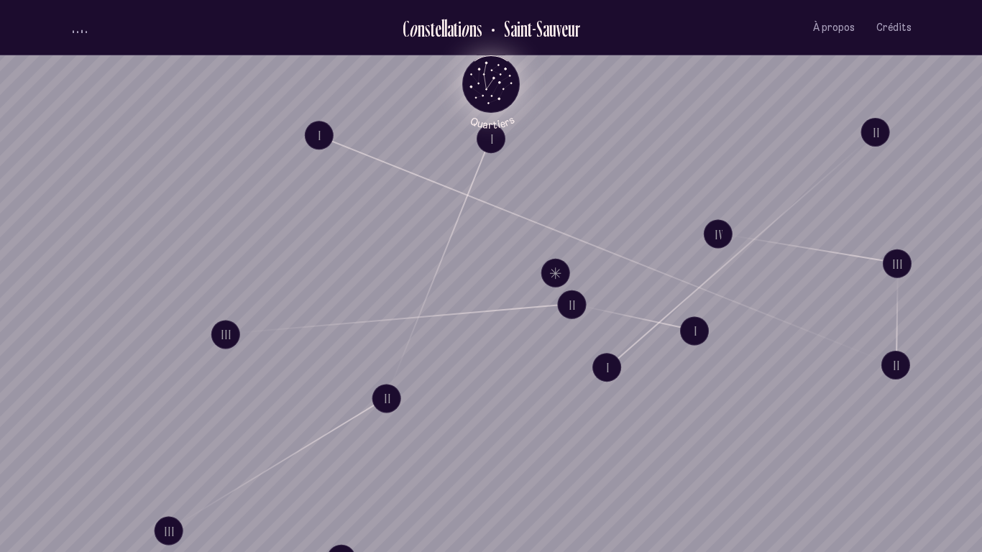
click at [476, 78] on icon "Retour au menu principal" at bounding box center [490, 82] width 43 height 43
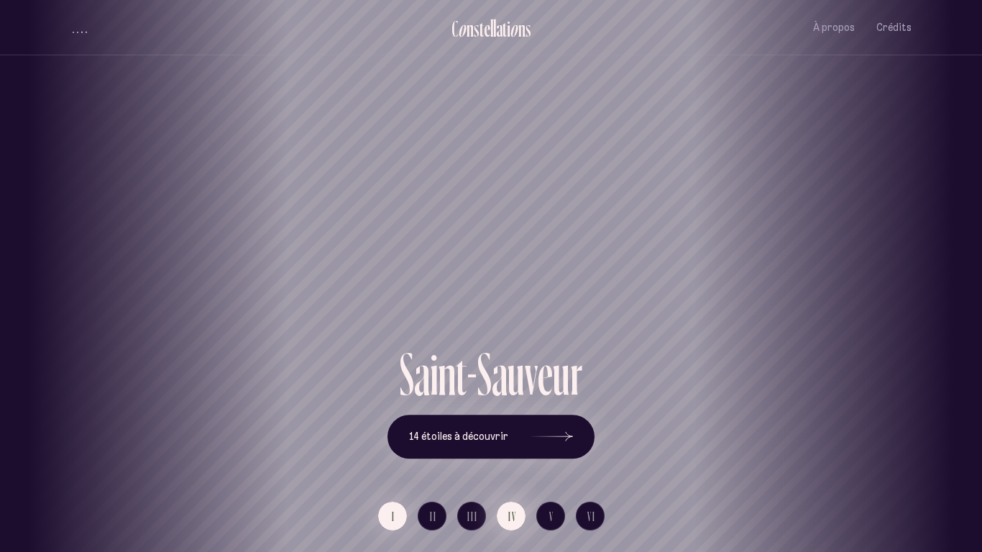
click at [509, 430] on span "IV" at bounding box center [512, 516] width 9 height 12
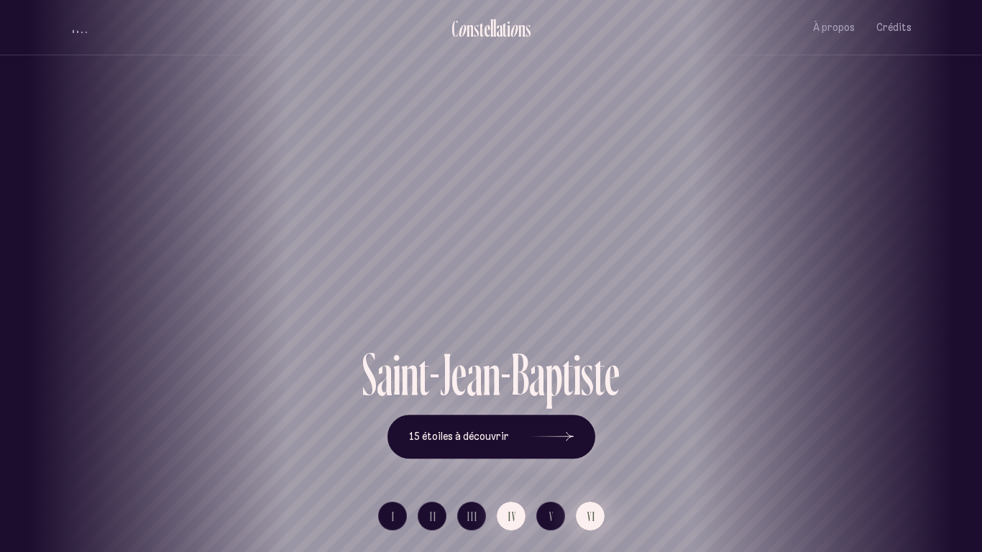
click at [581, 430] on button "VI" at bounding box center [590, 516] width 29 height 29
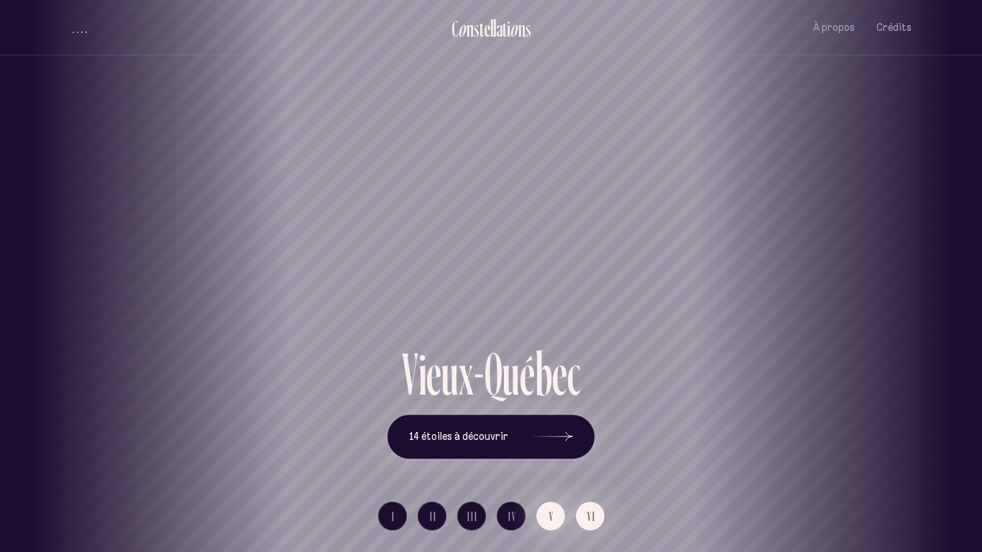
click at [555, 430] on button "V" at bounding box center [550, 516] width 29 height 29
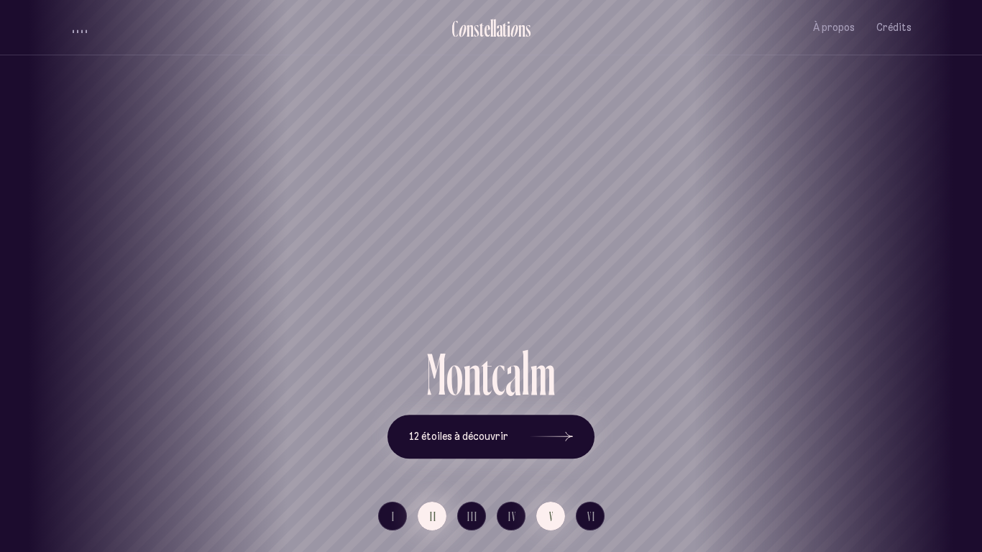
click at [430, 430] on span "II" at bounding box center [433, 516] width 7 height 12
click at [547, 430] on button "V" at bounding box center [550, 516] width 29 height 29
click at [535, 430] on icon at bounding box center [551, 437] width 43 height 108
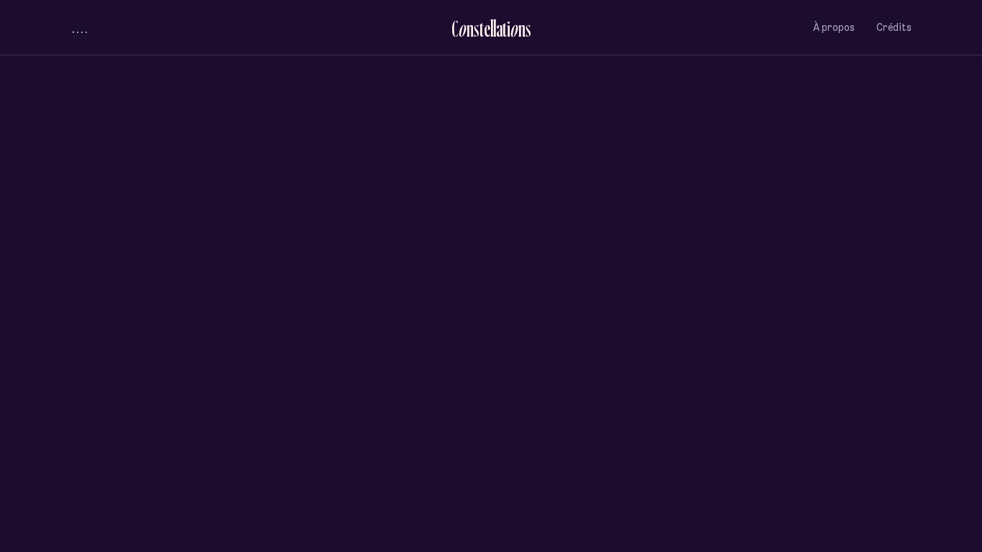
click at [78, 30] on div "volume audio" at bounding box center [80, 31] width 14 height 4
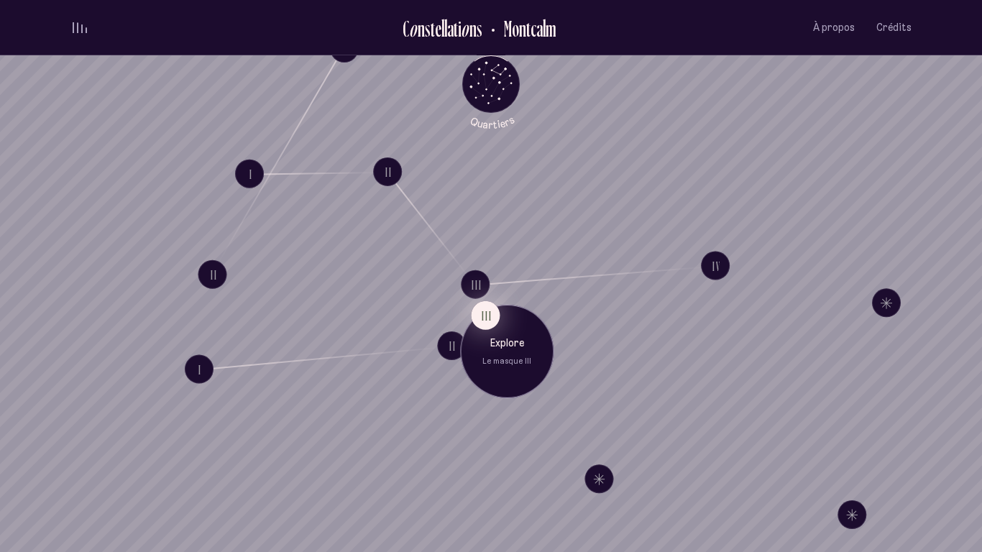
click at [496, 317] on button "III" at bounding box center [485, 315] width 29 height 29
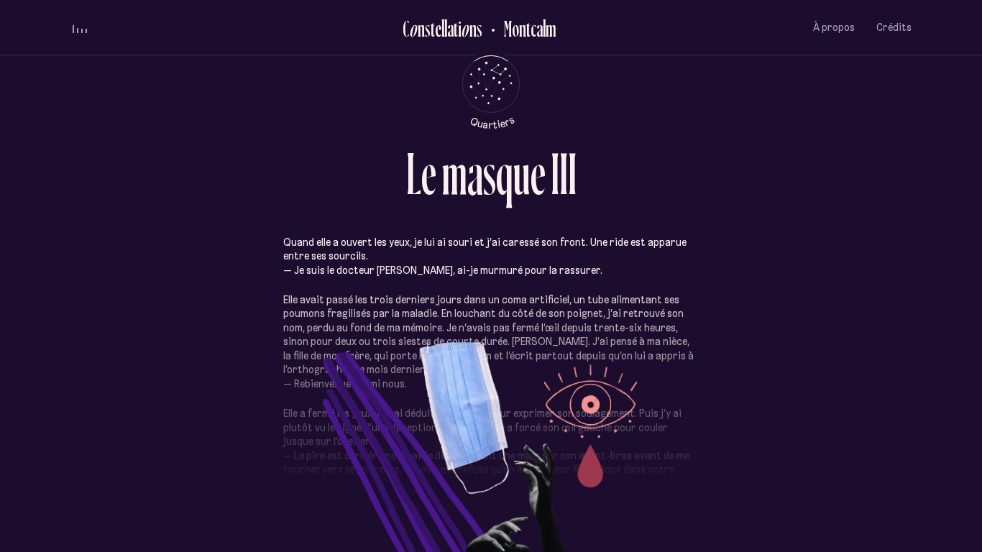
click at [586, 320] on p "Elle avait passé les trois derniers jours dans un coma artificiel, un tube alim…" at bounding box center [490, 342] width 415 height 98
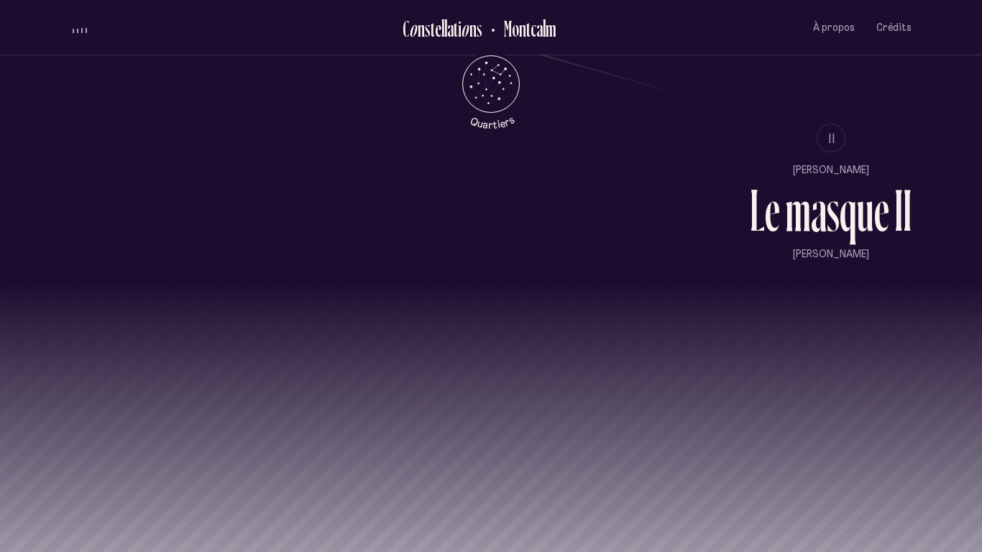
scroll to position [1428, 0]
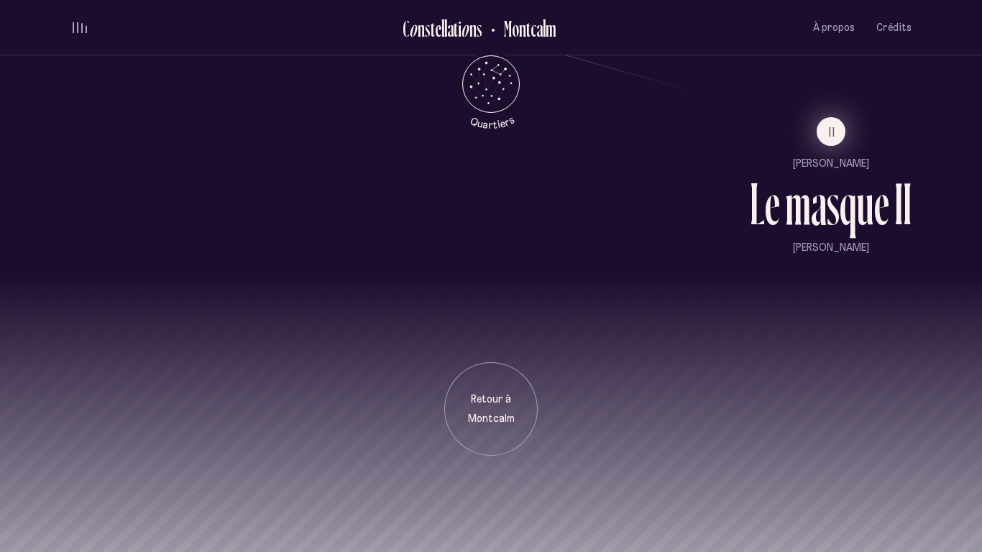
click at [837, 129] on button "II" at bounding box center [830, 131] width 29 height 29
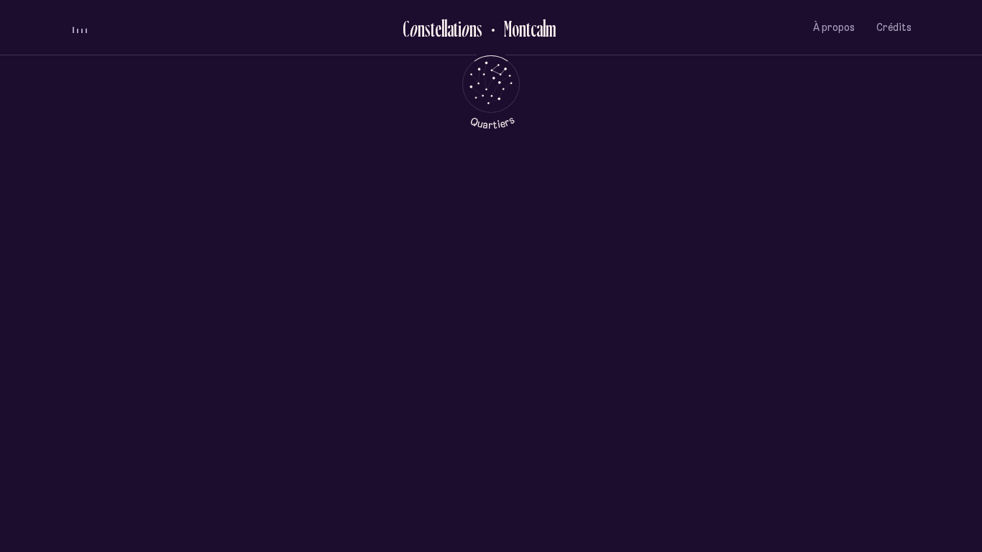
scroll to position [0, 0]
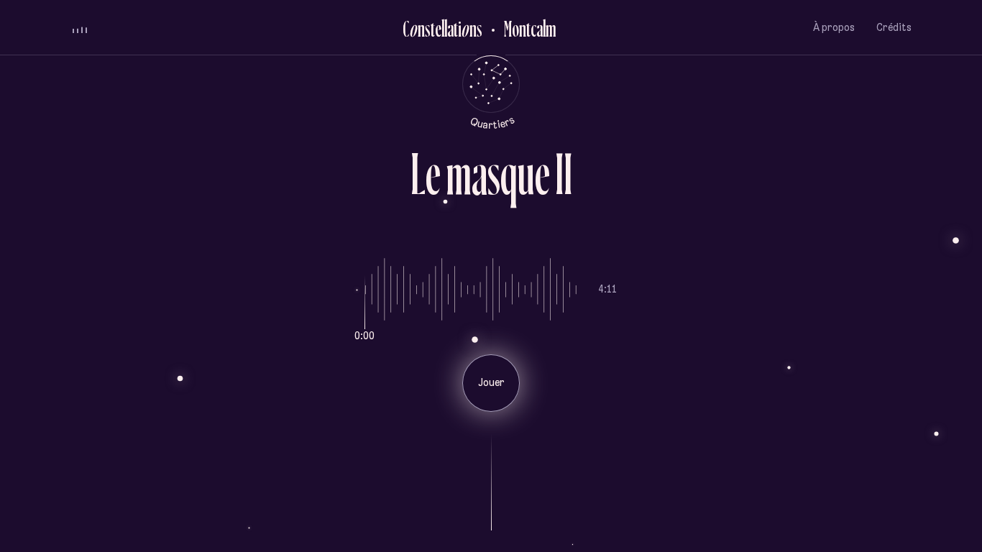
click at [498, 376] on p "Jouer" at bounding box center [491, 383] width 36 height 14
click at [80, 35] on ul "C o n s t e l l a t i o n s Montcalm À propos Crédits Menu" at bounding box center [490, 27] width 841 height 55
click at [80, 31] on div "volume audio" at bounding box center [80, 31] width 14 height 4
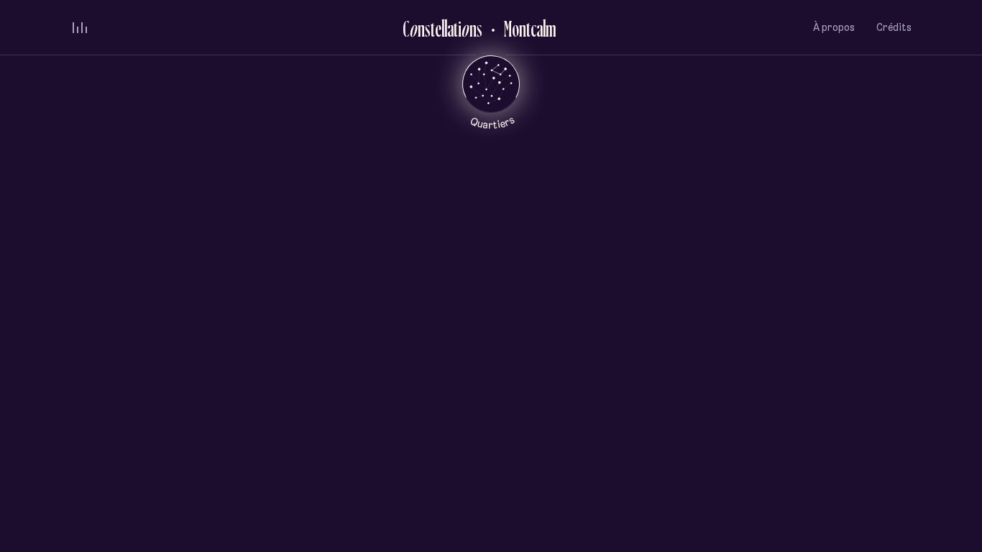
scroll to position [697, 0]
click at [497, 64] on icon "Retour au menu principal" at bounding box center [497, 64] width 1 height 1
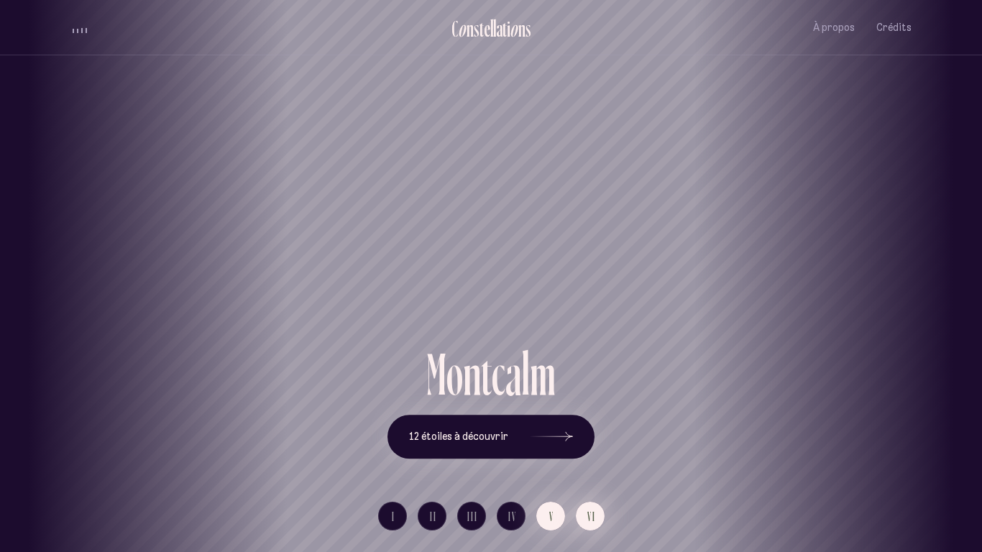
click at [587, 430] on span "VI" at bounding box center [591, 516] width 9 height 12
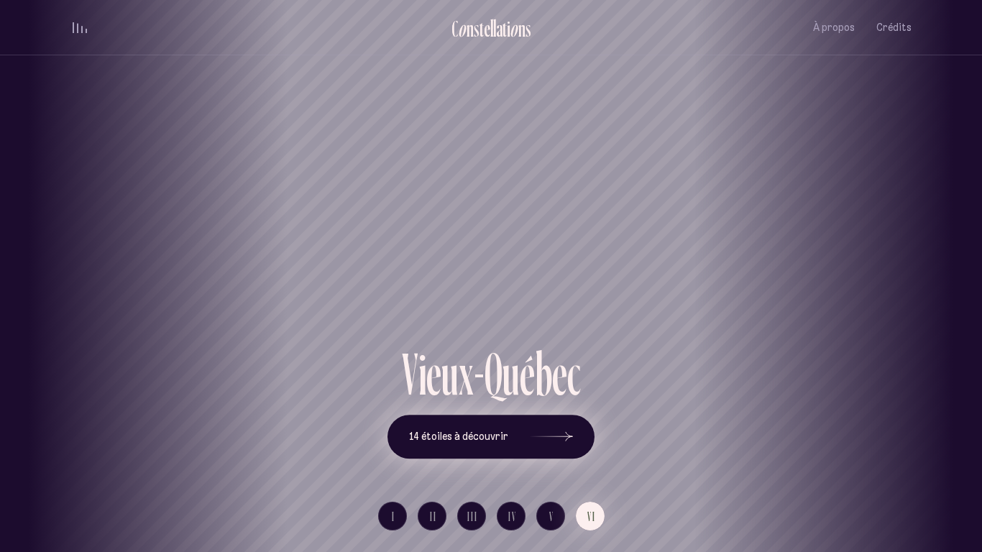
click at [549, 430] on icon at bounding box center [551, 437] width 43 height 108
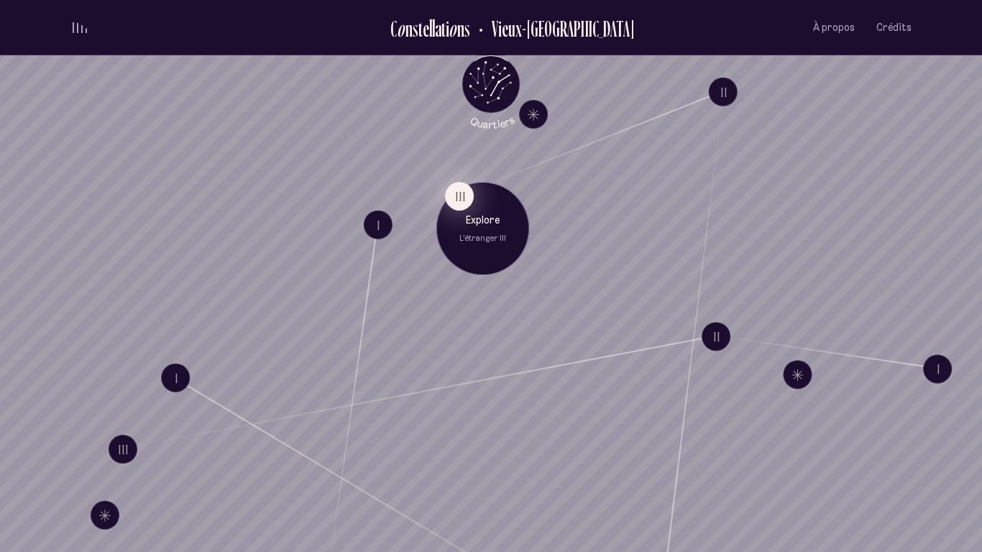
click at [461, 201] on button "III" at bounding box center [459, 196] width 29 height 29
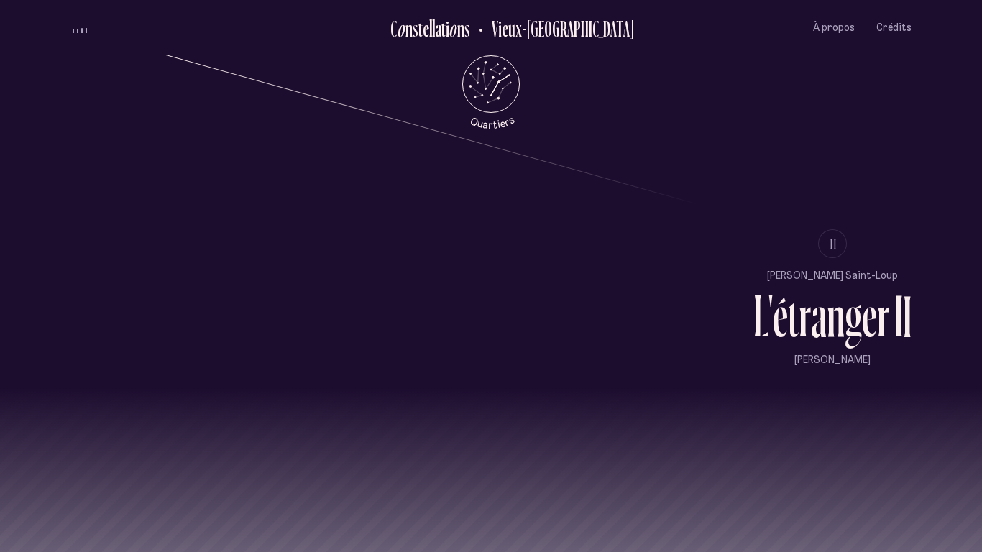
scroll to position [1428, 0]
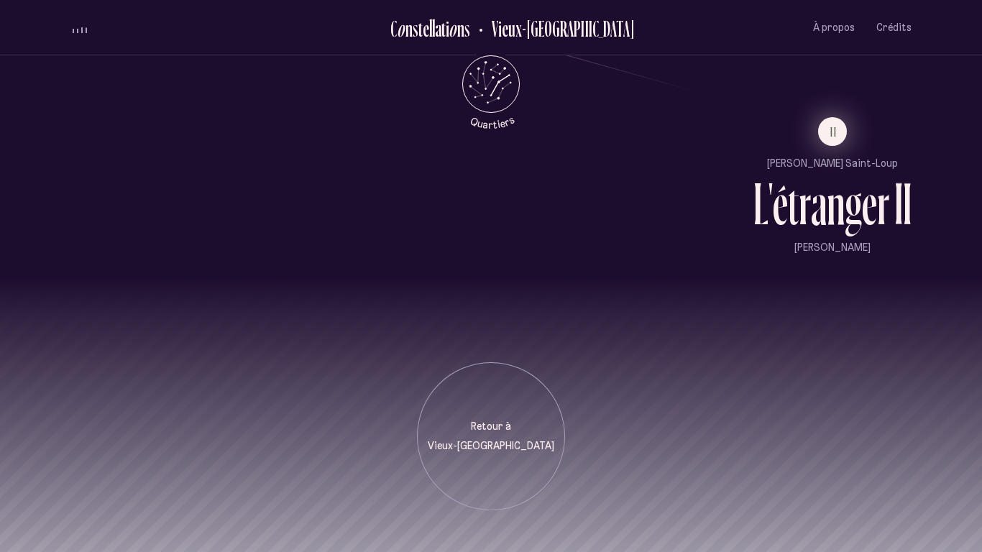
click at [834, 135] on span "II" at bounding box center [833, 132] width 7 height 12
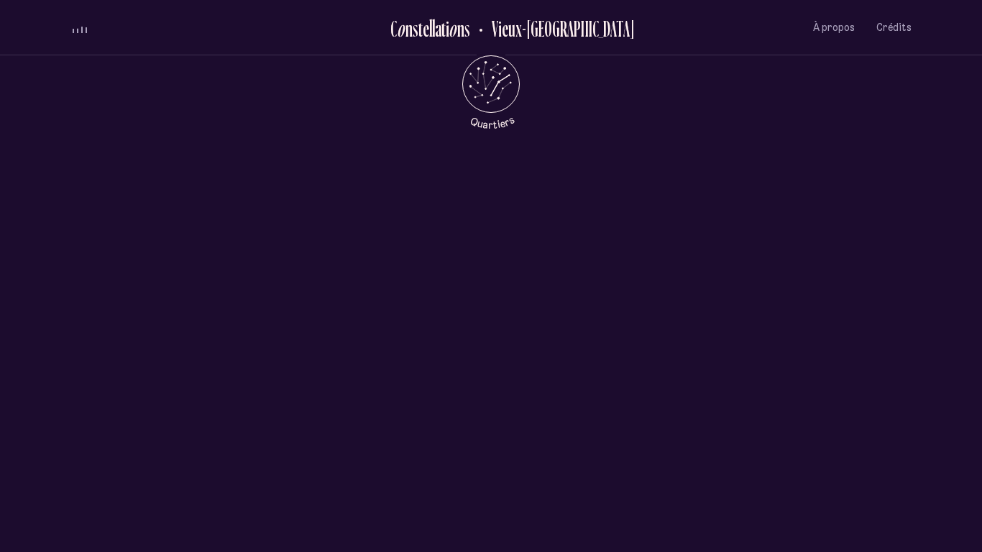
scroll to position [0, 0]
click at [446, 68] on div "[PERSON_NAME] Saint-Loup [PERSON_NAME]" at bounding box center [491, 132] width 982 height 279
click at [473, 76] on icon "Retour au menu principal" at bounding box center [474, 75] width 8 height 14
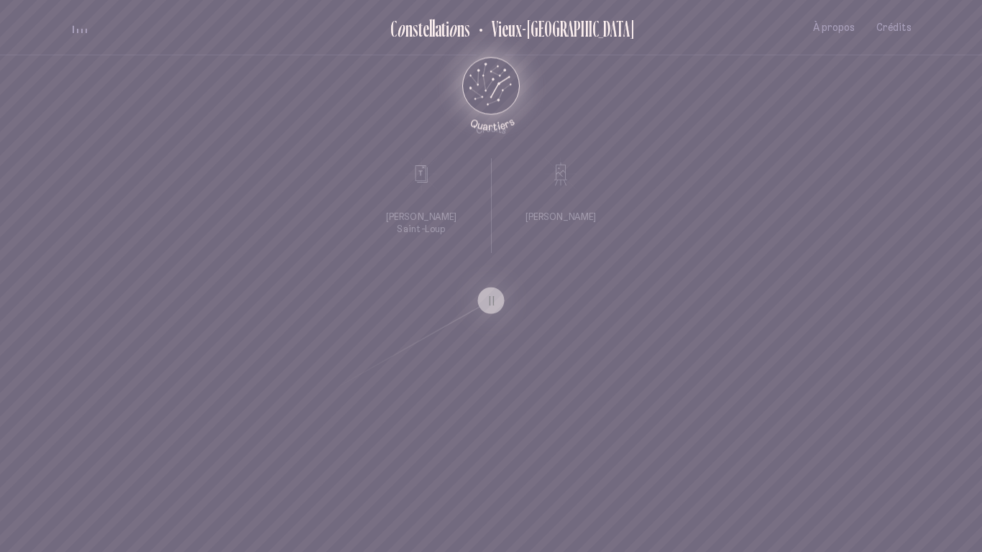
scroll to position [0, 0]
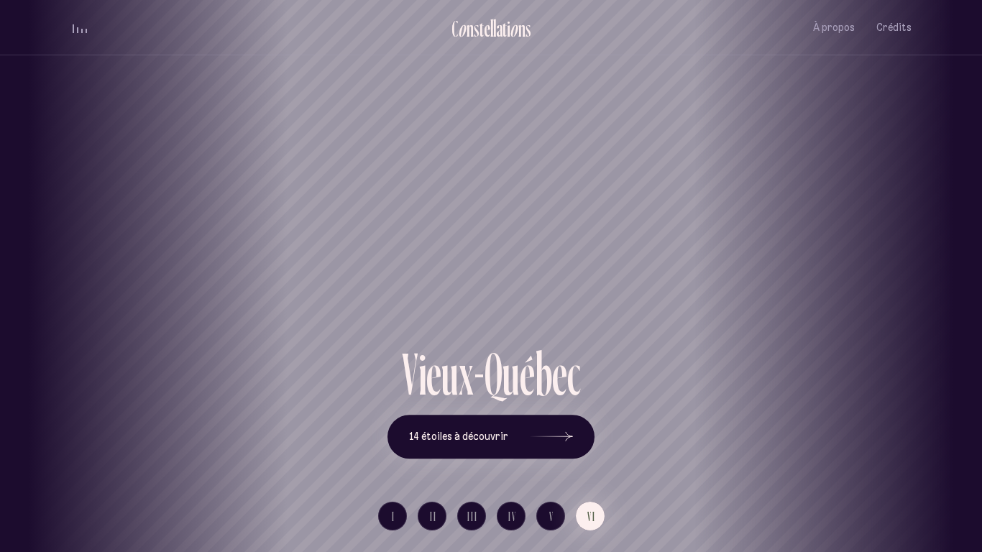
click at [417, 430] on li "II" at bounding box center [431, 516] width 29 height 29
click at [436, 430] on button "II" at bounding box center [431, 516] width 29 height 29
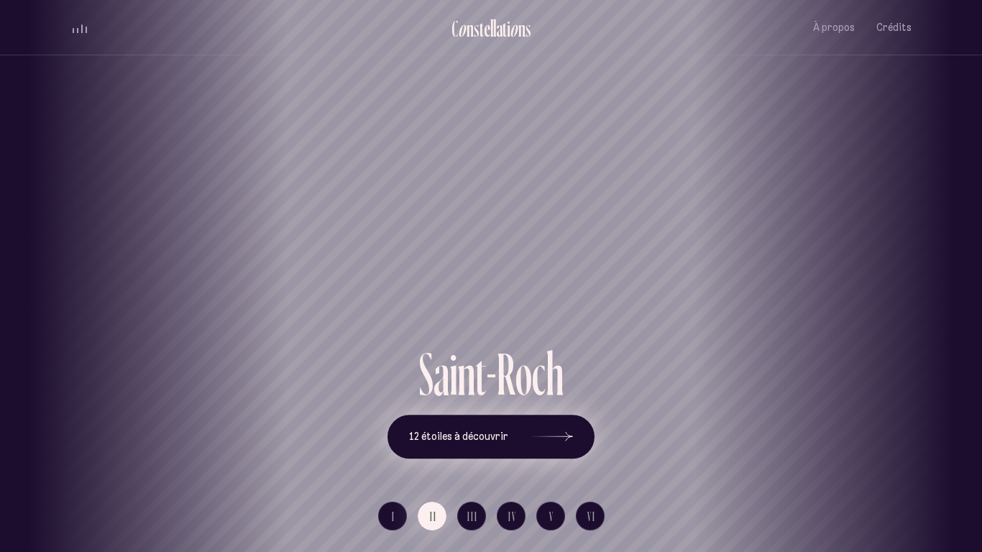
click at [524, 430] on button "12 étoiles à découvrir" at bounding box center [490, 437] width 207 height 45
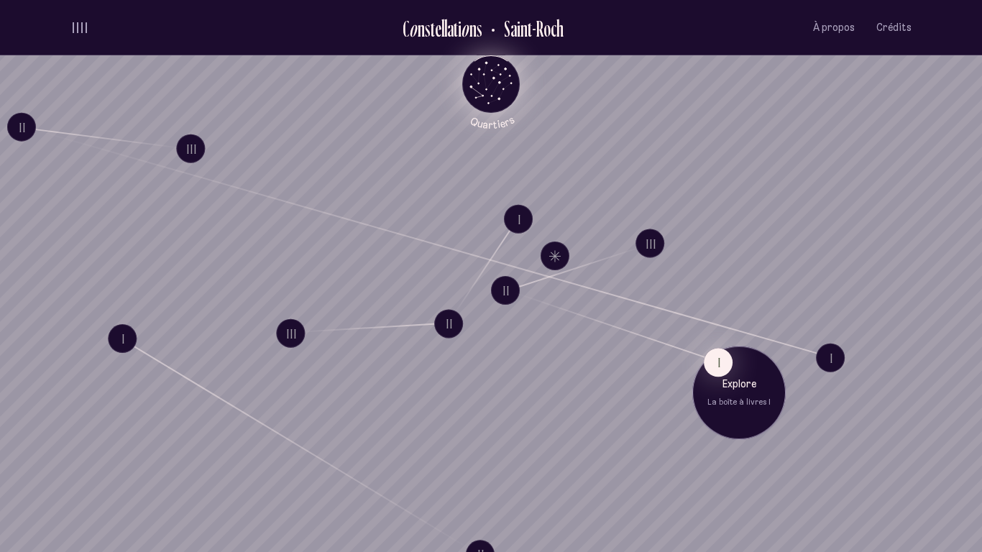
click at [701, 365] on div "Explore La boîte à livres I" at bounding box center [738, 392] width 93 height 93
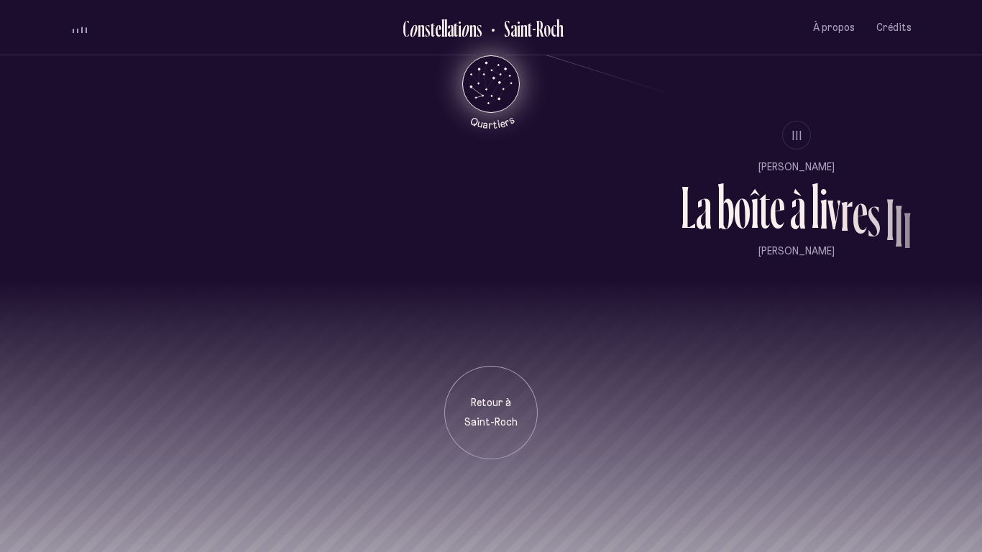
scroll to position [1428, 0]
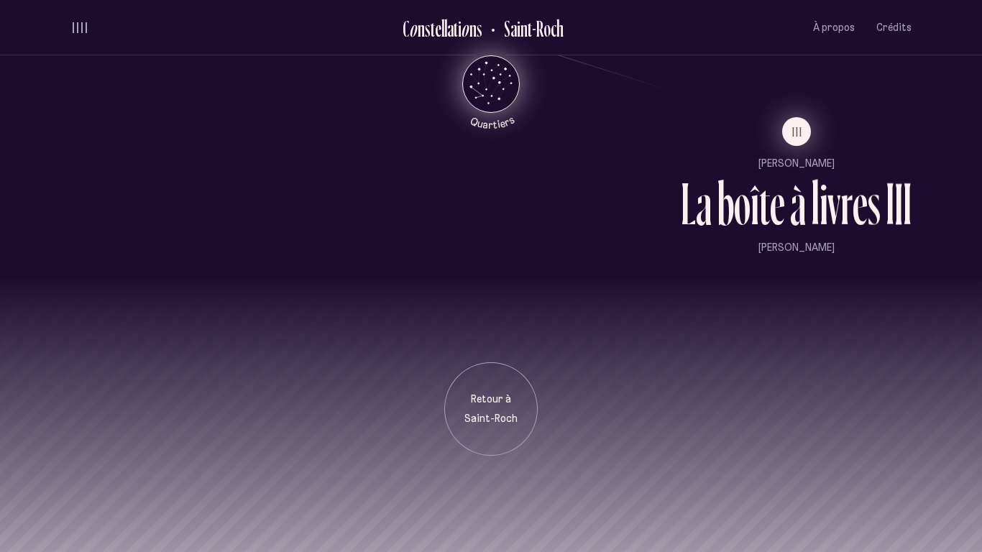
click at [795, 137] on span "III" at bounding box center [797, 132] width 11 height 12
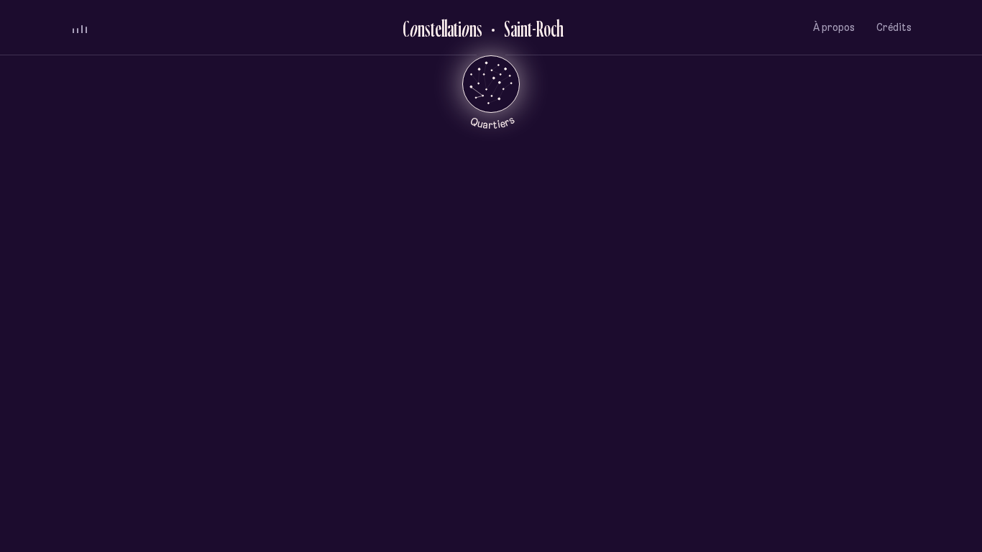
scroll to position [0, 0]
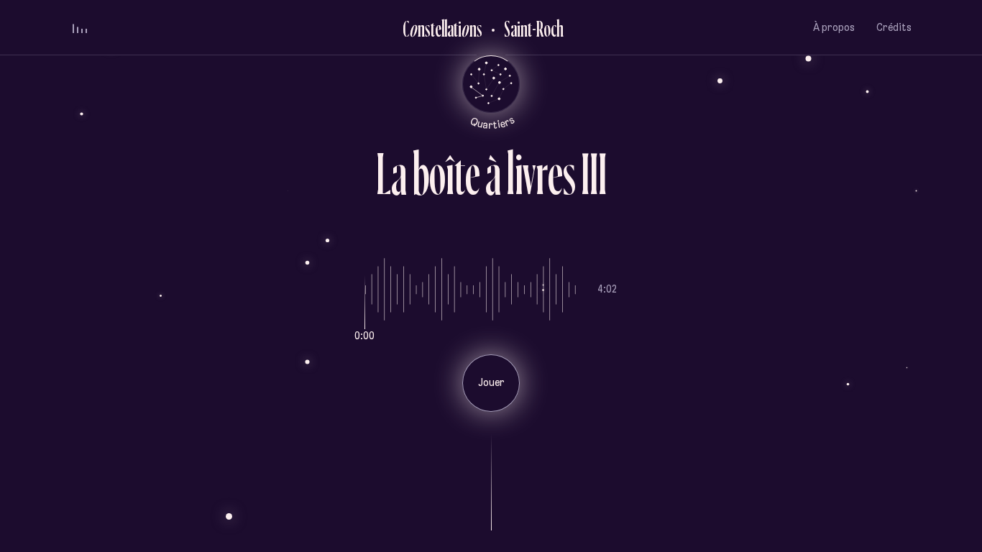
click at [484, 364] on div "Jouer" at bounding box center [490, 382] width 57 height 57
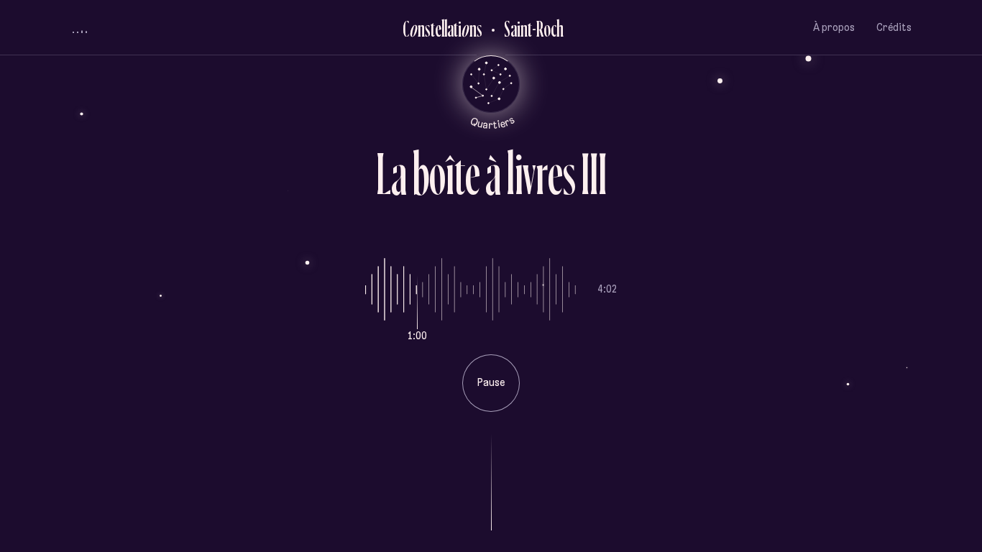
click at [489, 112] on icon "Quartiers" at bounding box center [491, 108] width 84 height 44
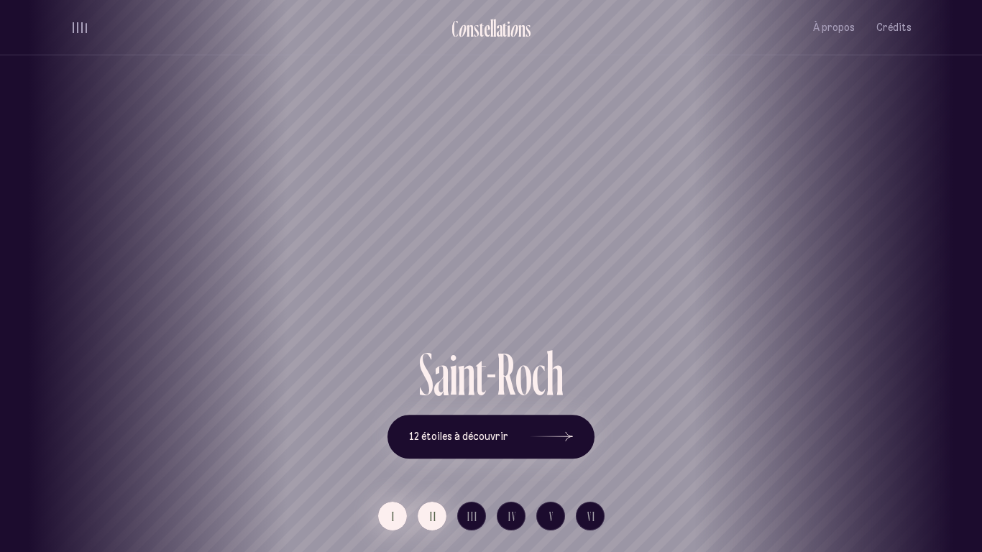
click at [384, 430] on button "I" at bounding box center [392, 516] width 29 height 29
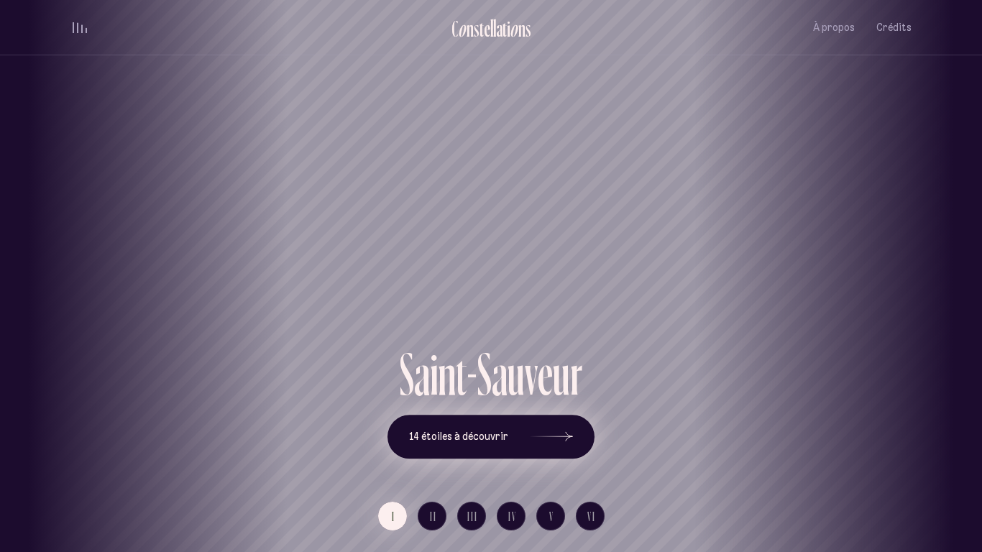
click at [514, 430] on button "14 étoiles à découvrir" at bounding box center [490, 437] width 207 height 45
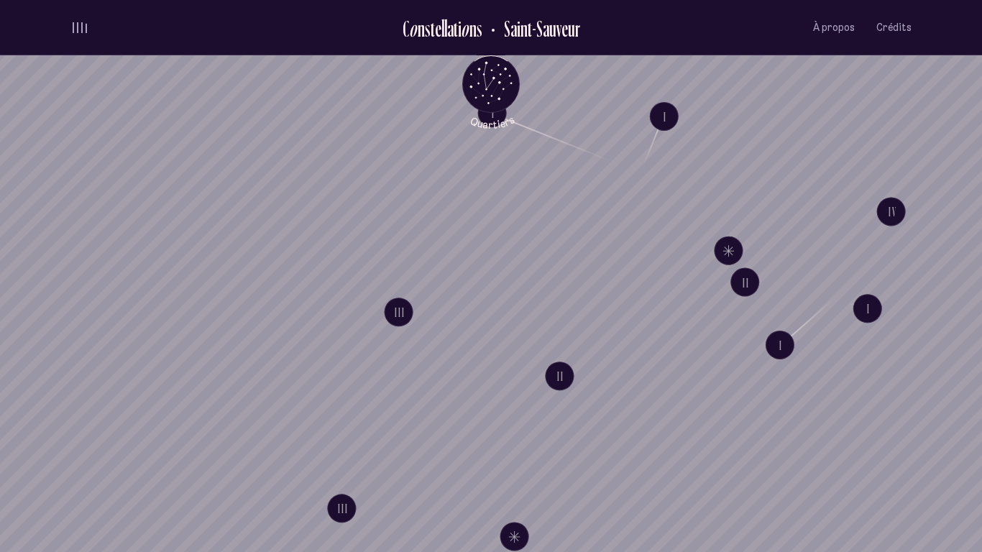
click at [70, 24] on button "volume audio" at bounding box center [79, 27] width 19 height 15
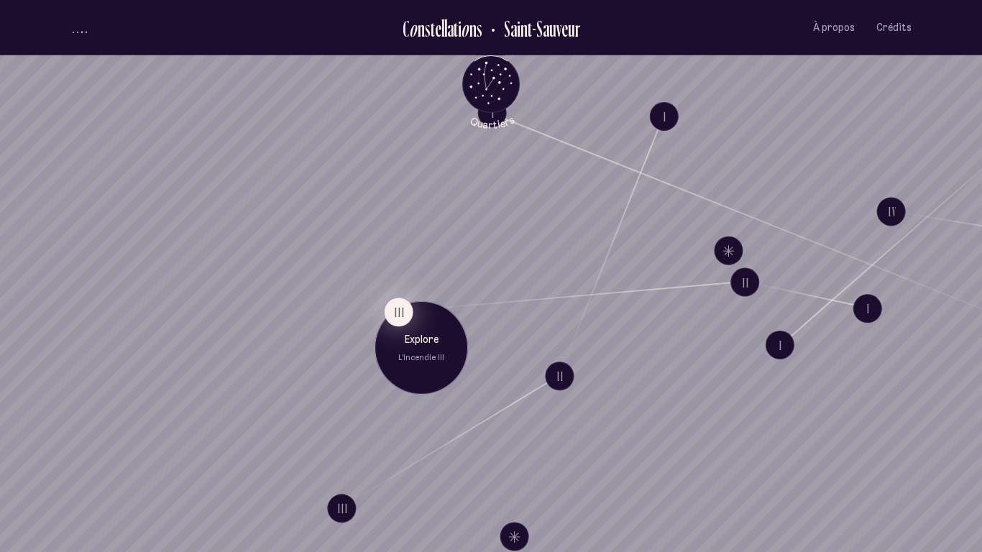
click at [404, 311] on button "III" at bounding box center [398, 311] width 29 height 29
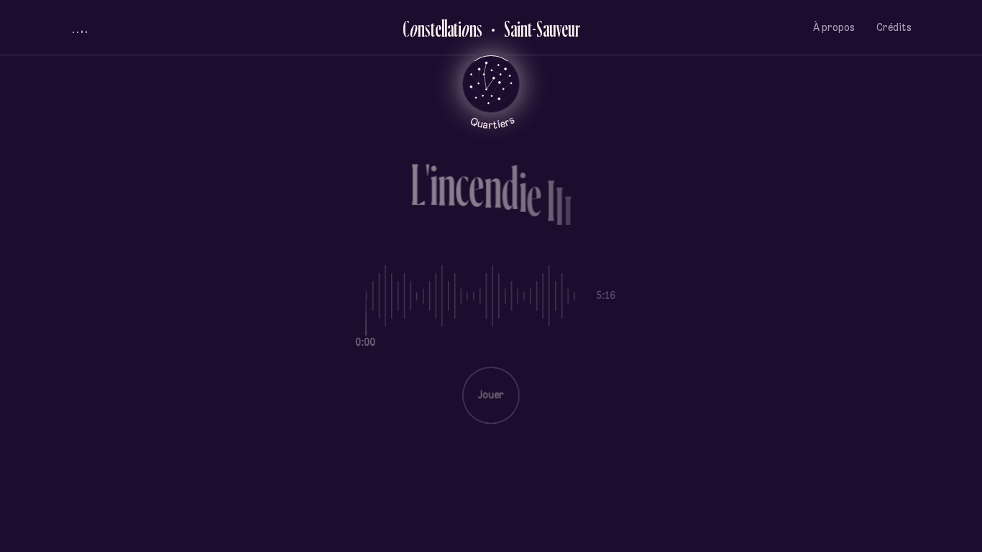
click at [489, 99] on icon "Quartiers" at bounding box center [491, 108] width 84 height 44
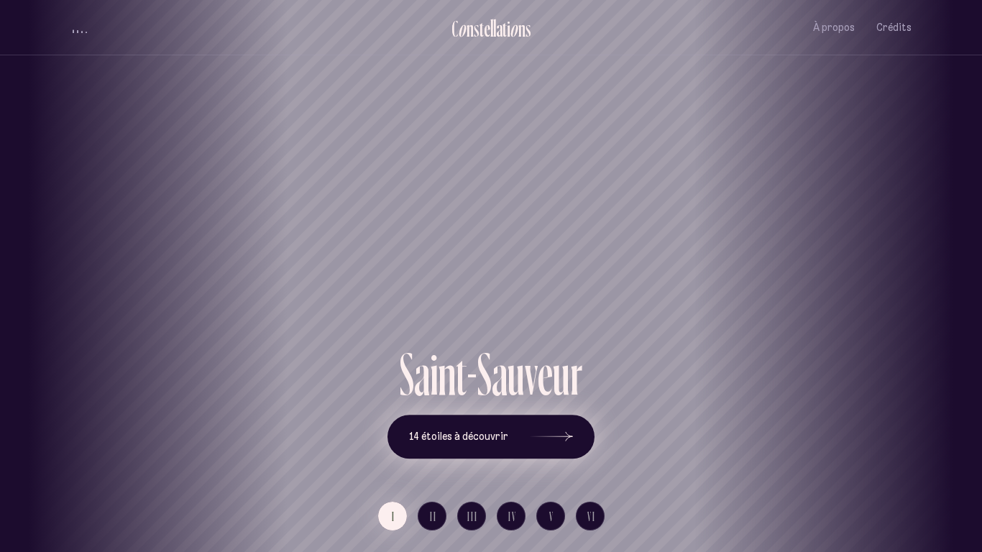
click at [520, 430] on button "14 étoiles à découvrir" at bounding box center [490, 437] width 207 height 45
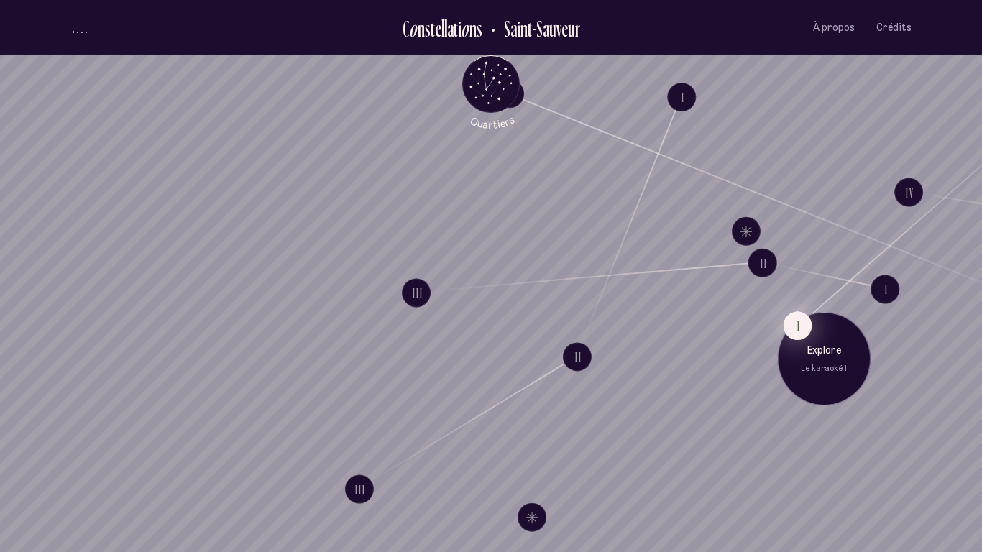
click at [794, 329] on button "I" at bounding box center [797, 325] width 29 height 29
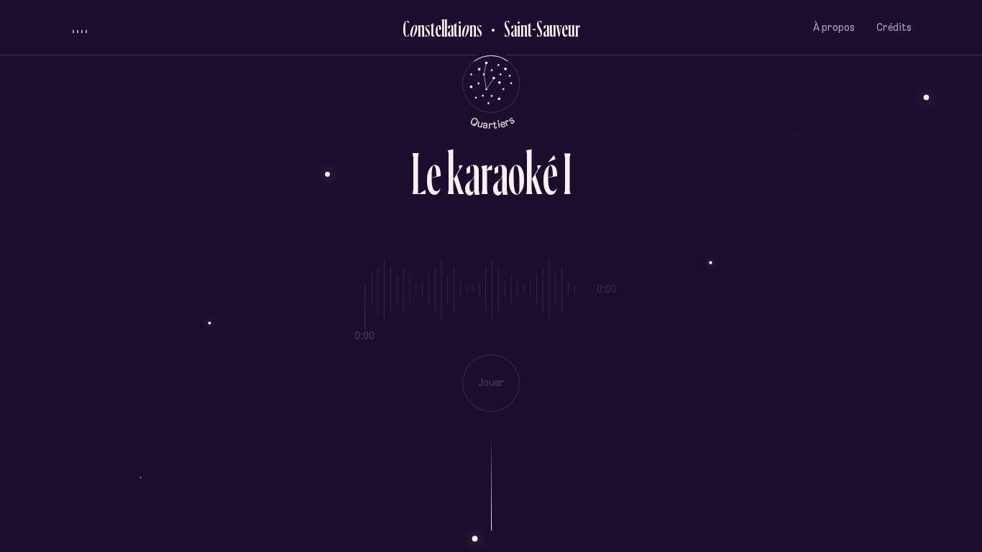
click at [495, 390] on div "0:00 0:00 Jouer" at bounding box center [490, 324] width 841 height 176
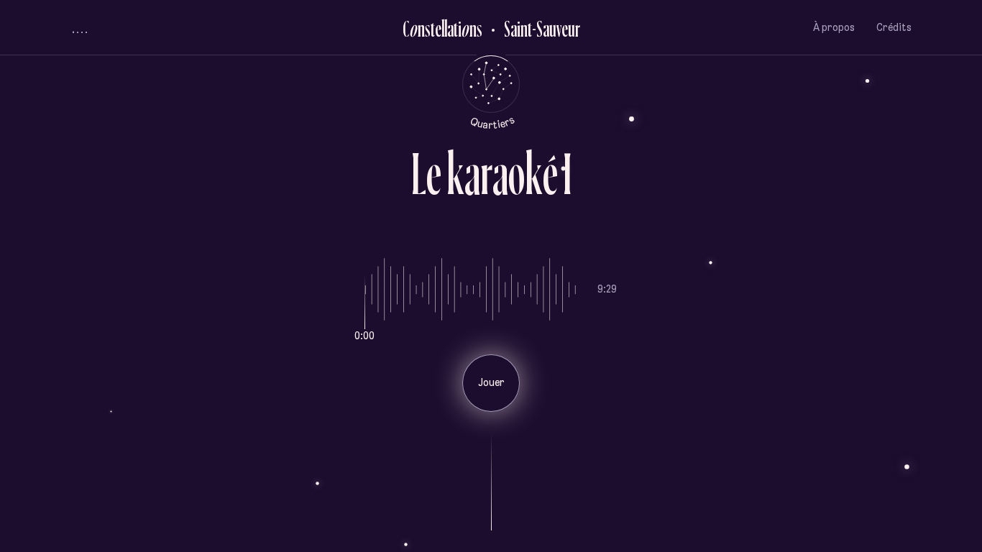
click at [512, 396] on div "Jouer" at bounding box center [490, 382] width 57 height 57
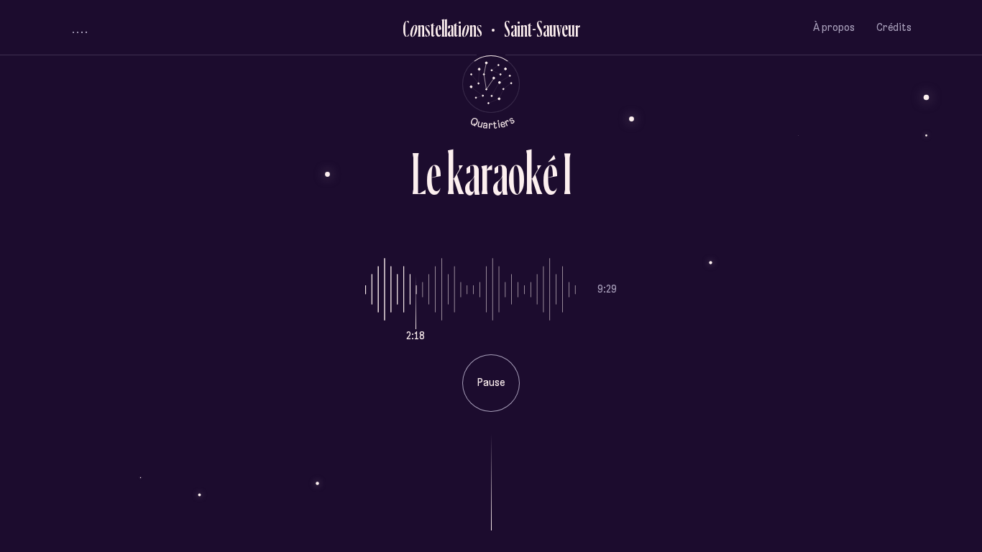
click at [60, 16] on div "C o n s t e l l a t i o n s [GEOGRAPHIC_DATA] À propos Crédits Menu Quartiers" at bounding box center [491, 27] width 862 height 55
click at [78, 24] on button "volume audio" at bounding box center [79, 27] width 19 height 15
click at [486, 389] on p "Jouer" at bounding box center [491, 383] width 36 height 14
click at [486, 389] on p "Pause" at bounding box center [491, 383] width 36 height 14
click at [486, 389] on p "Jouer" at bounding box center [491, 383] width 36 height 14
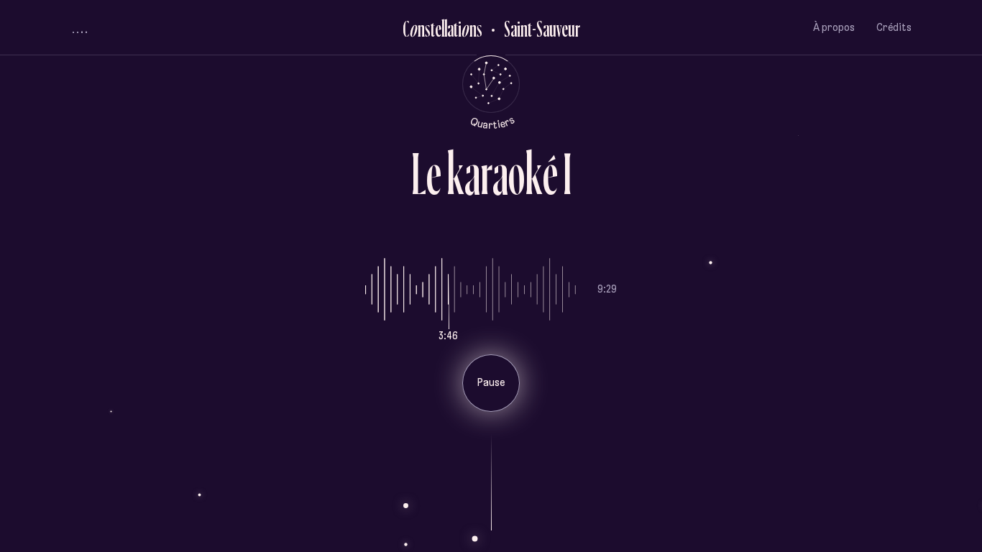
click at [530, 299] on input "range" at bounding box center [470, 290] width 211 height 108
click at [566, 299] on input "range" at bounding box center [470, 290] width 211 height 108
click at [491, 374] on div "Jouer" at bounding box center [490, 382] width 57 height 57
click at [476, 390] on div "Pause" at bounding box center [490, 382] width 57 height 57
click at [476, 390] on div "Jouer" at bounding box center [490, 382] width 57 height 57
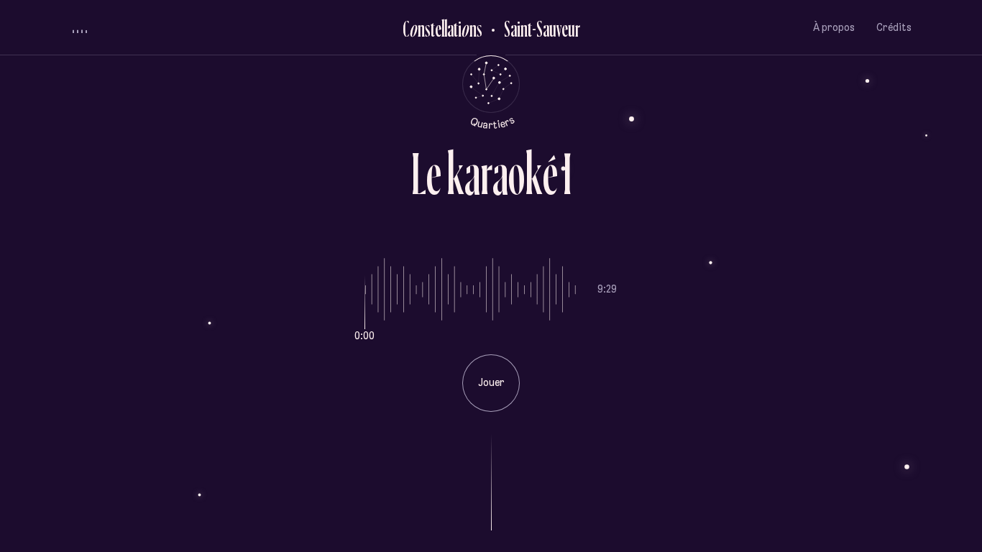
click at [560, 293] on input "range" at bounding box center [470, 290] width 211 height 108
type input "***"
click at [557, 292] on input "range" at bounding box center [470, 290] width 211 height 108
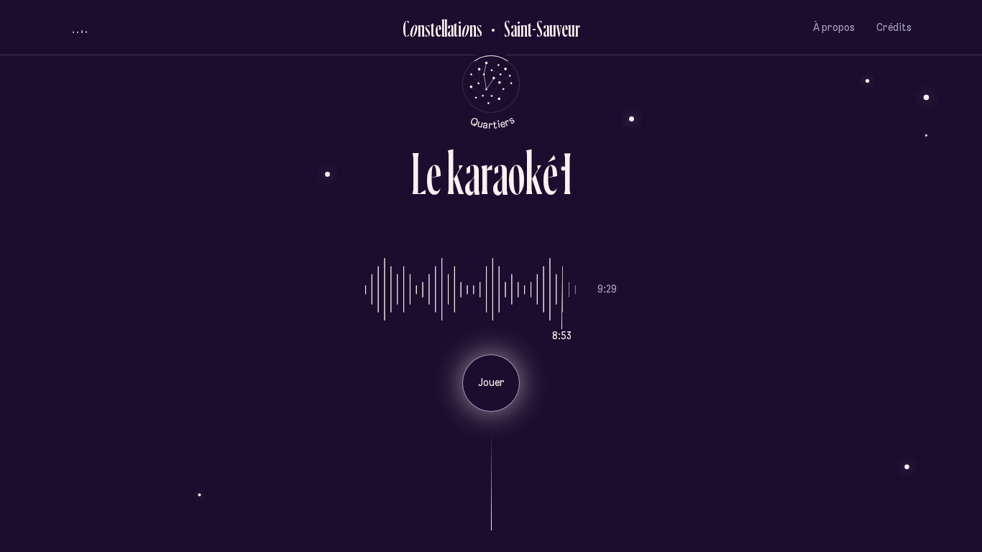
click at [498, 391] on div "Jouer" at bounding box center [490, 382] width 57 height 57
